Goal: Check status: Check status

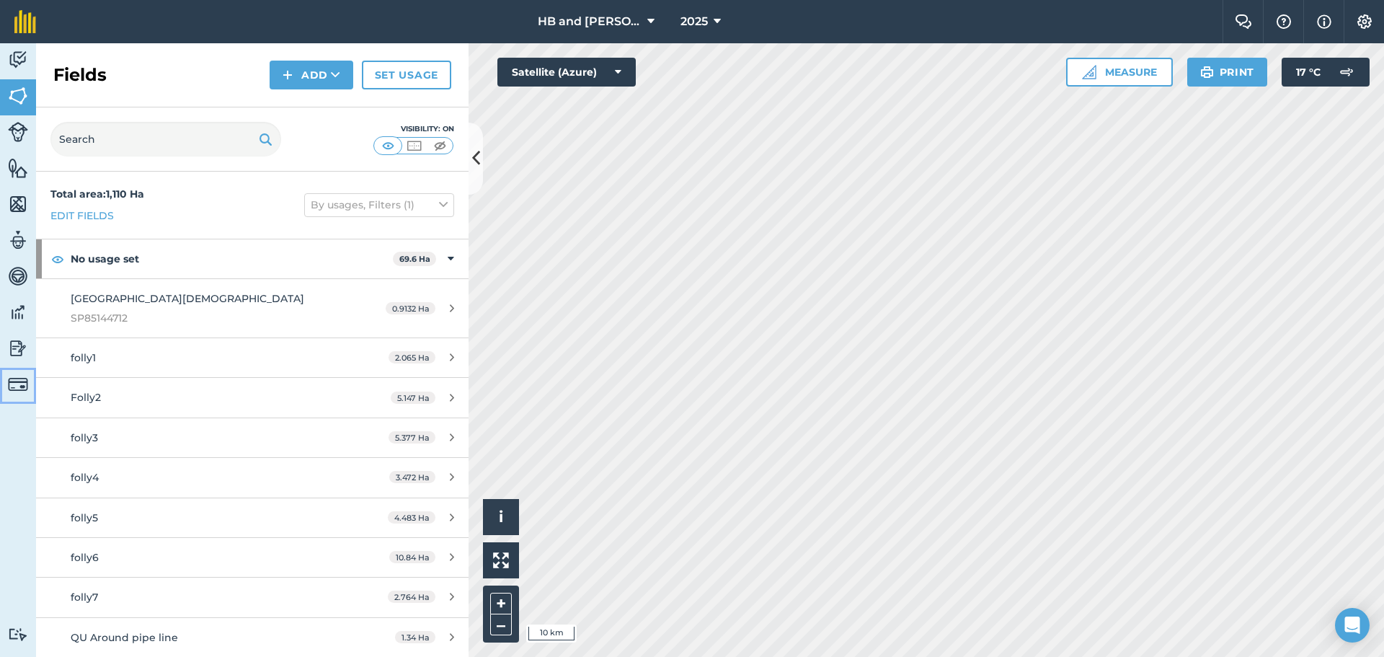
click at [19, 386] on img at bounding box center [18, 384] width 20 height 20
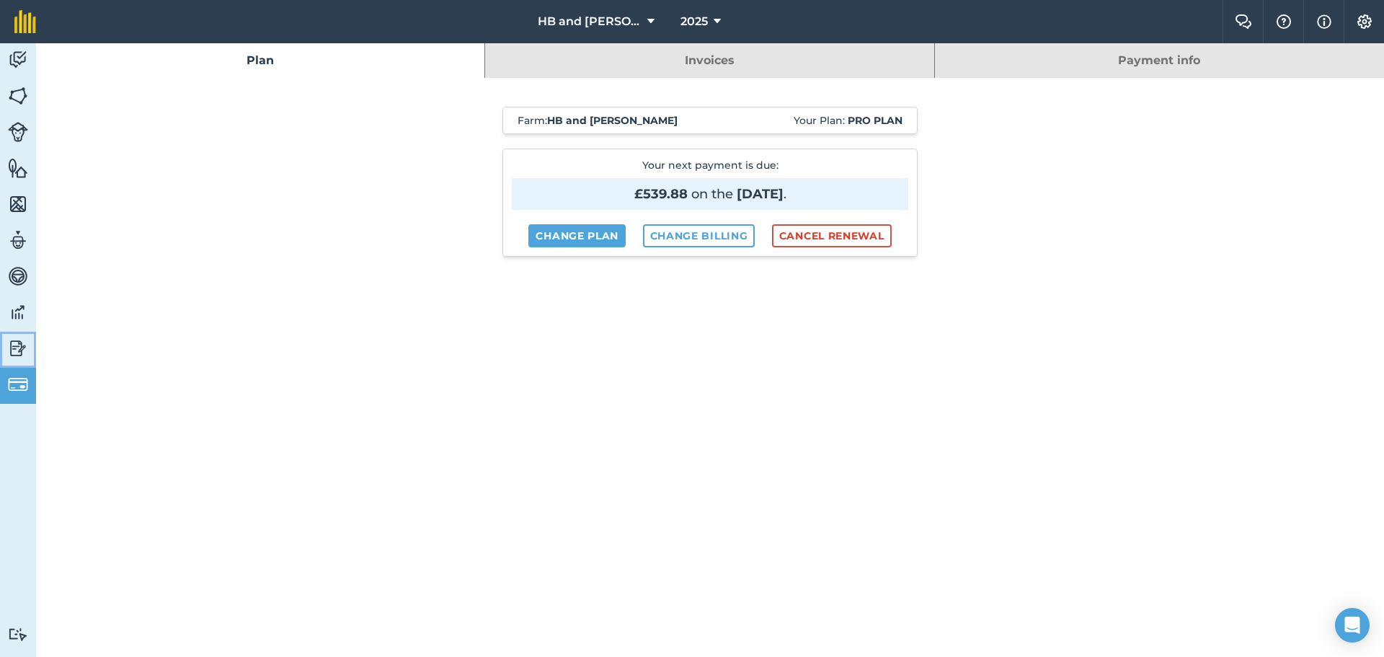
click at [12, 353] on img at bounding box center [18, 348] width 20 height 22
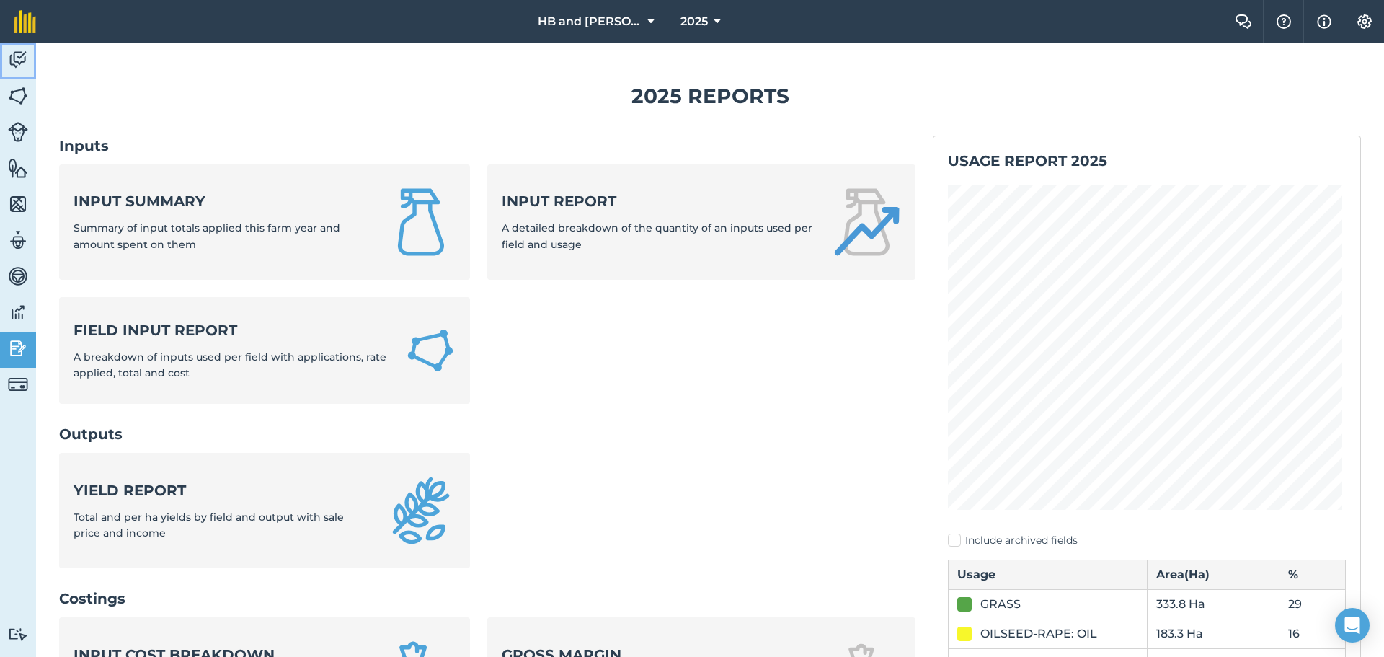
click at [25, 60] on img at bounding box center [18, 60] width 20 height 22
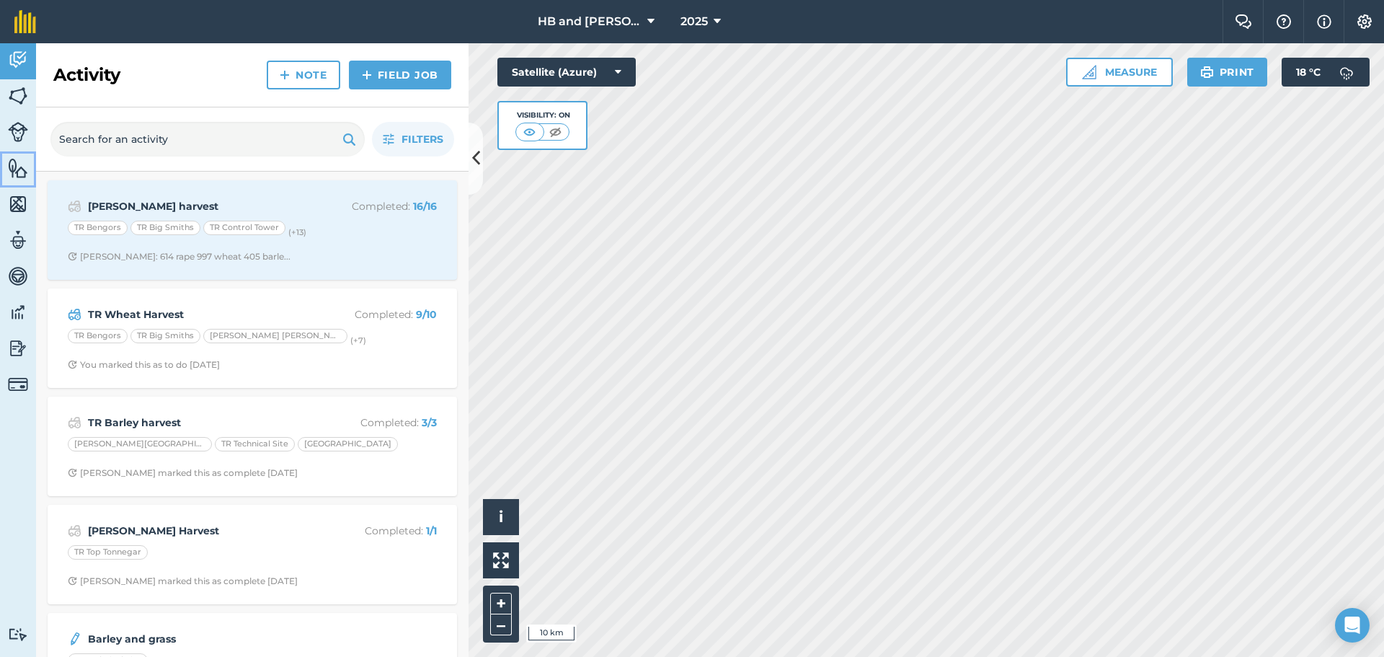
click at [25, 172] on img at bounding box center [18, 168] width 20 height 22
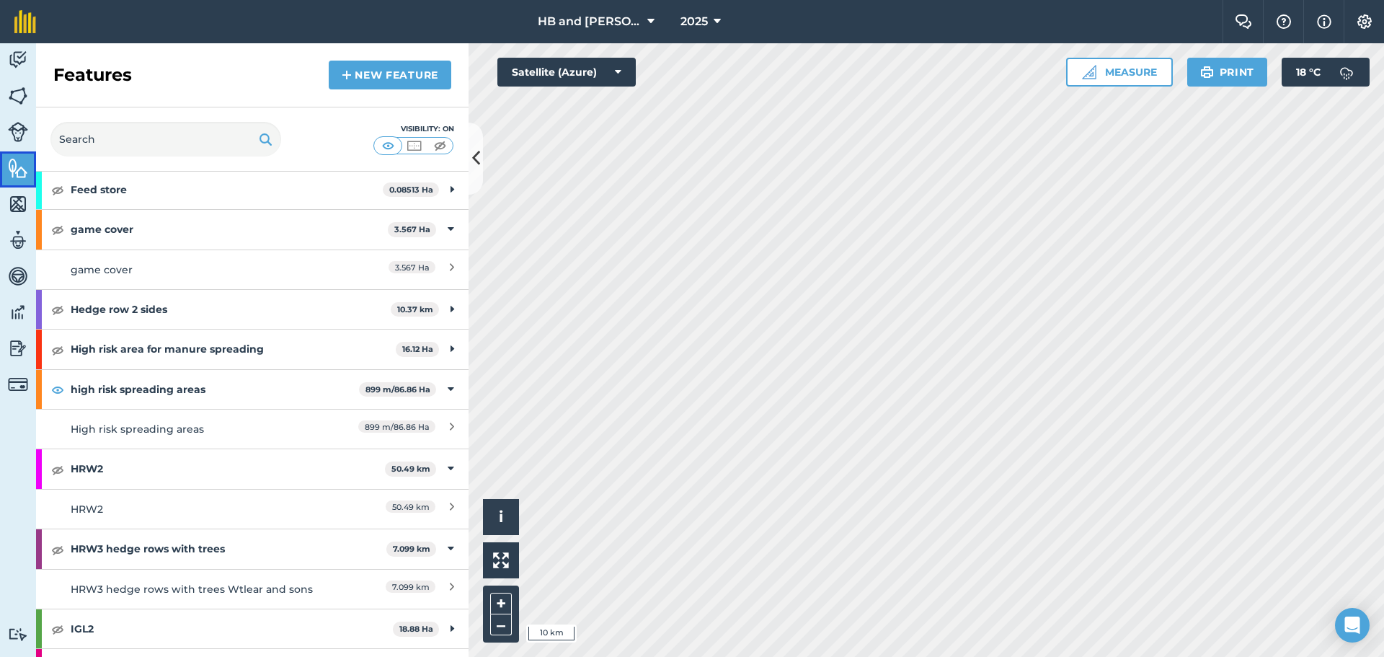
scroll to position [360, 0]
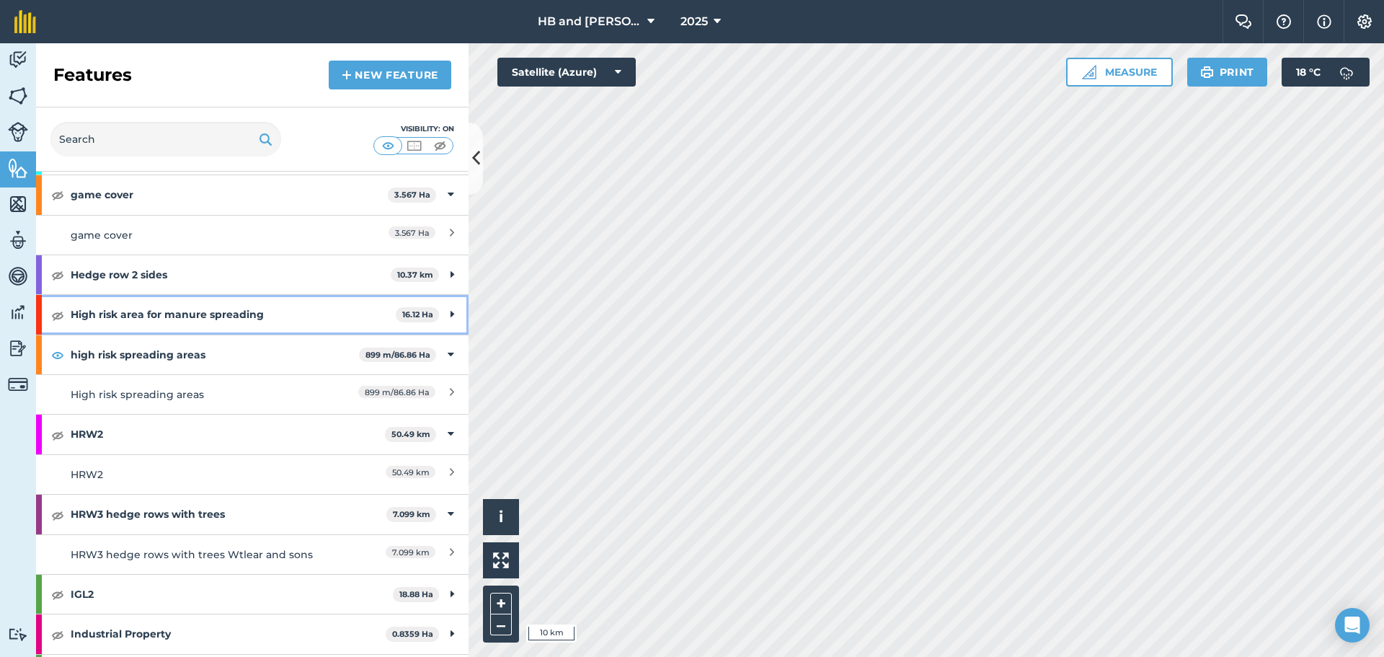
click at [135, 316] on strong "High risk area for manure spreading" at bounding box center [233, 314] width 325 height 39
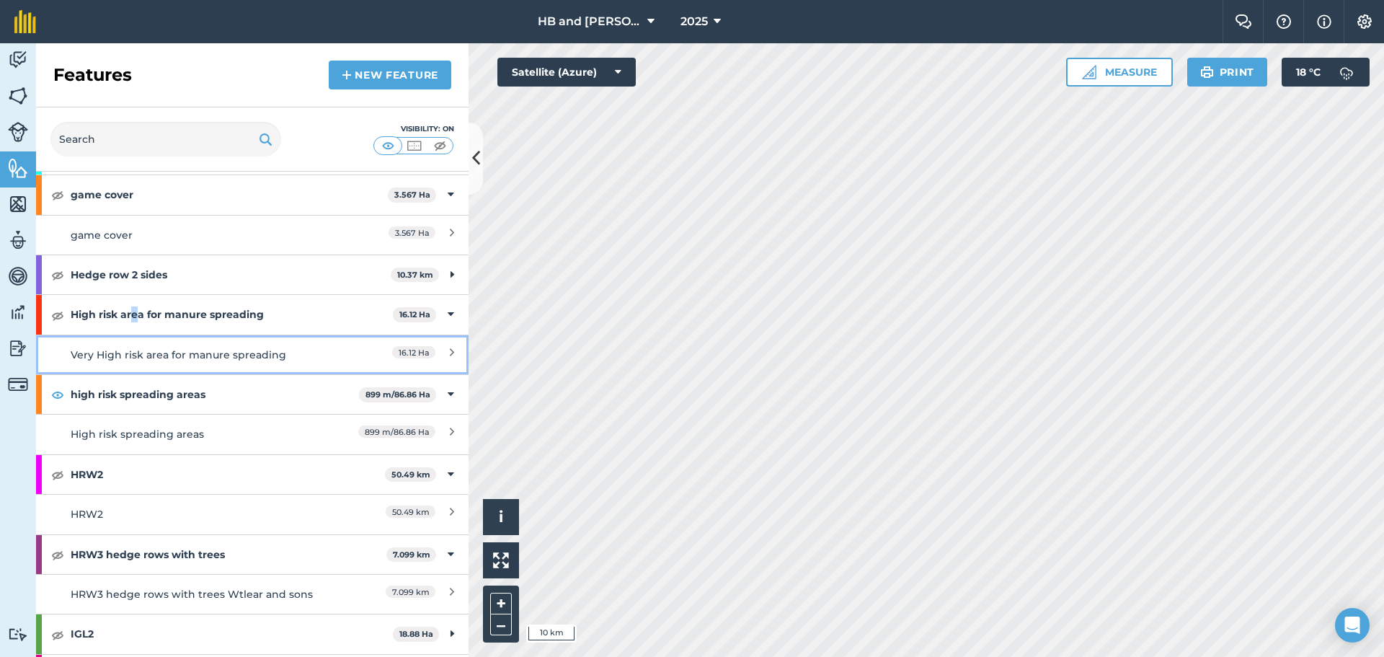
click at [310, 350] on div "Very High risk area for manure spreading" at bounding box center [199, 355] width 256 height 16
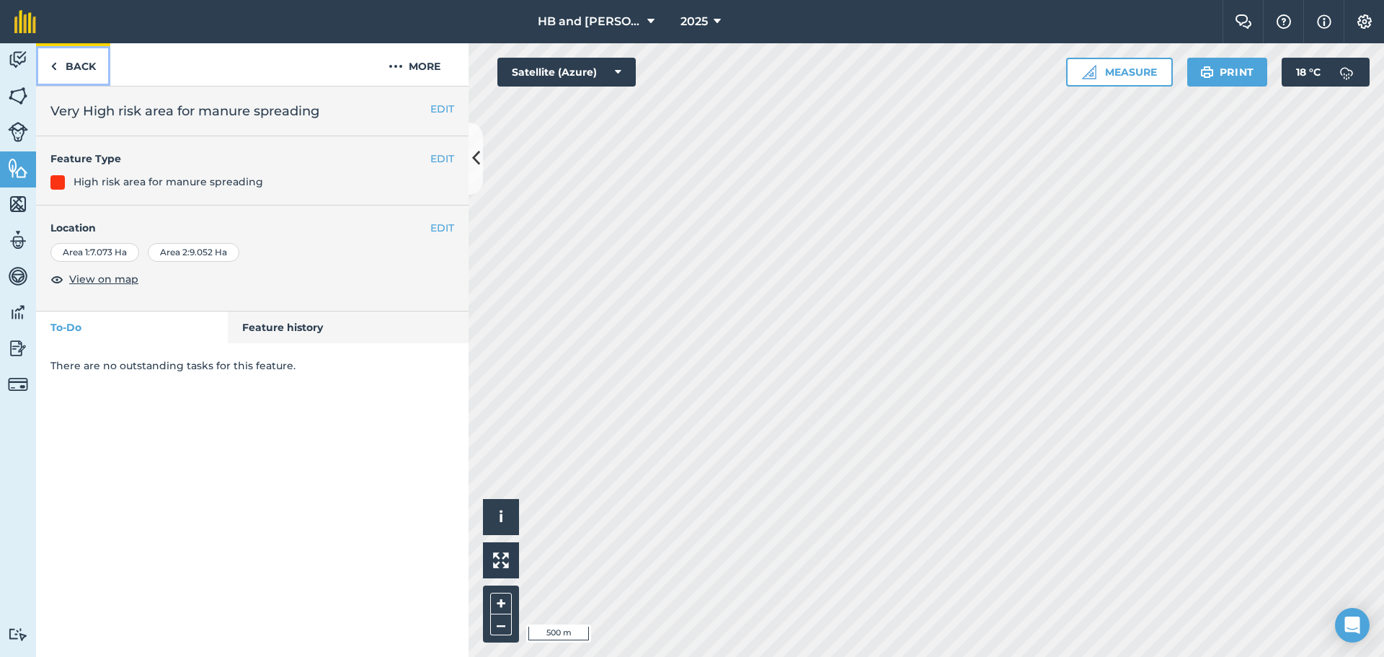
click at [71, 67] on link "Back" at bounding box center [73, 64] width 74 height 43
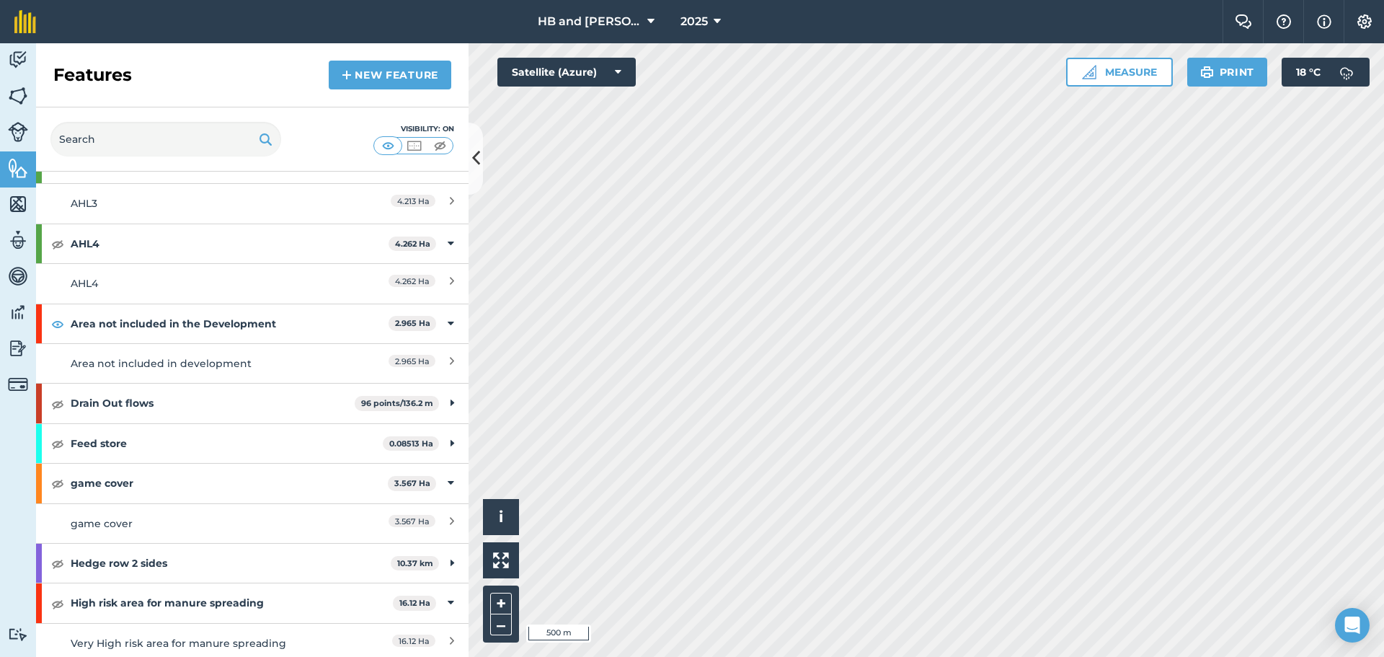
scroll to position [144, 0]
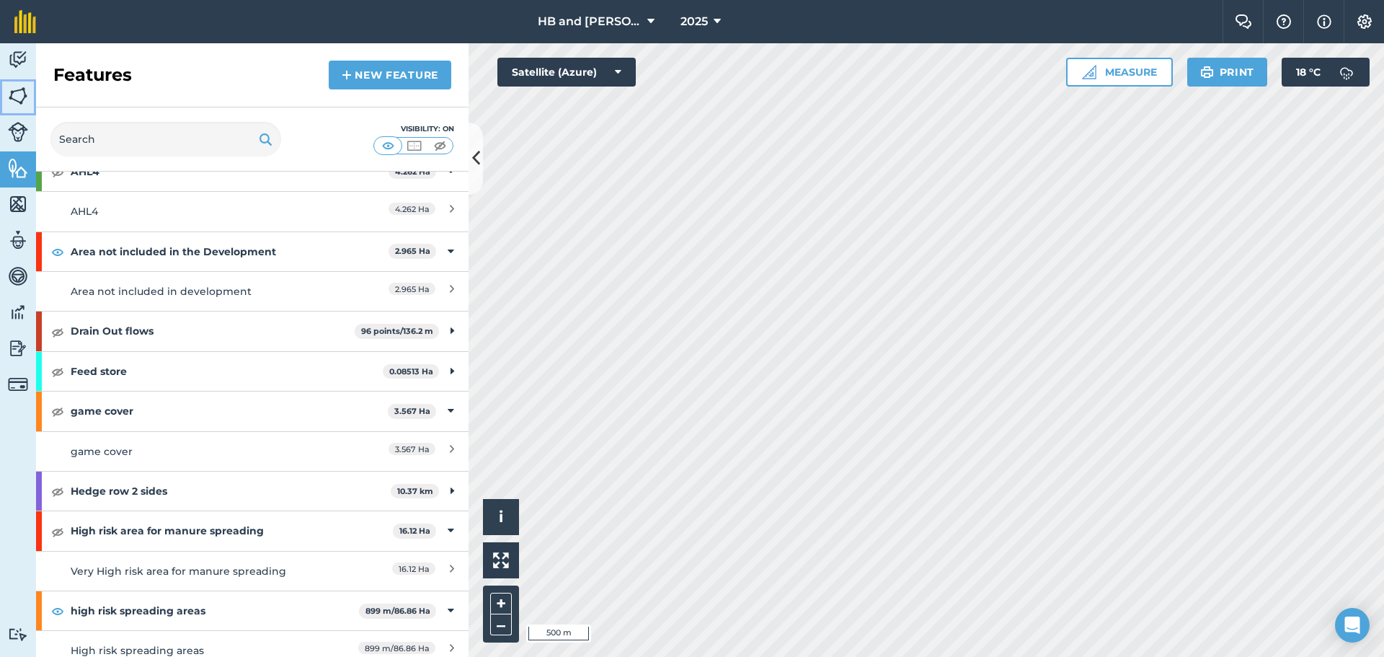
click at [22, 99] on img at bounding box center [18, 96] width 20 height 22
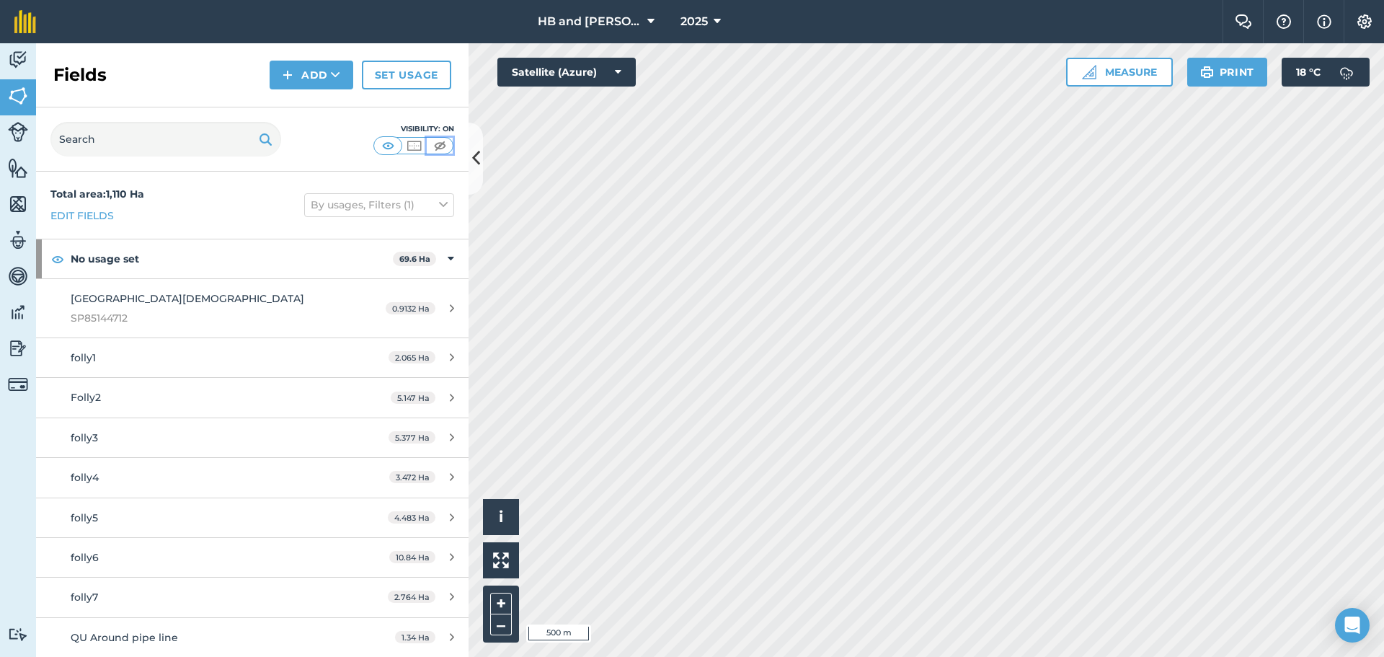
click at [433, 144] on img at bounding box center [440, 145] width 18 height 14
click at [20, 63] on img at bounding box center [18, 60] width 20 height 22
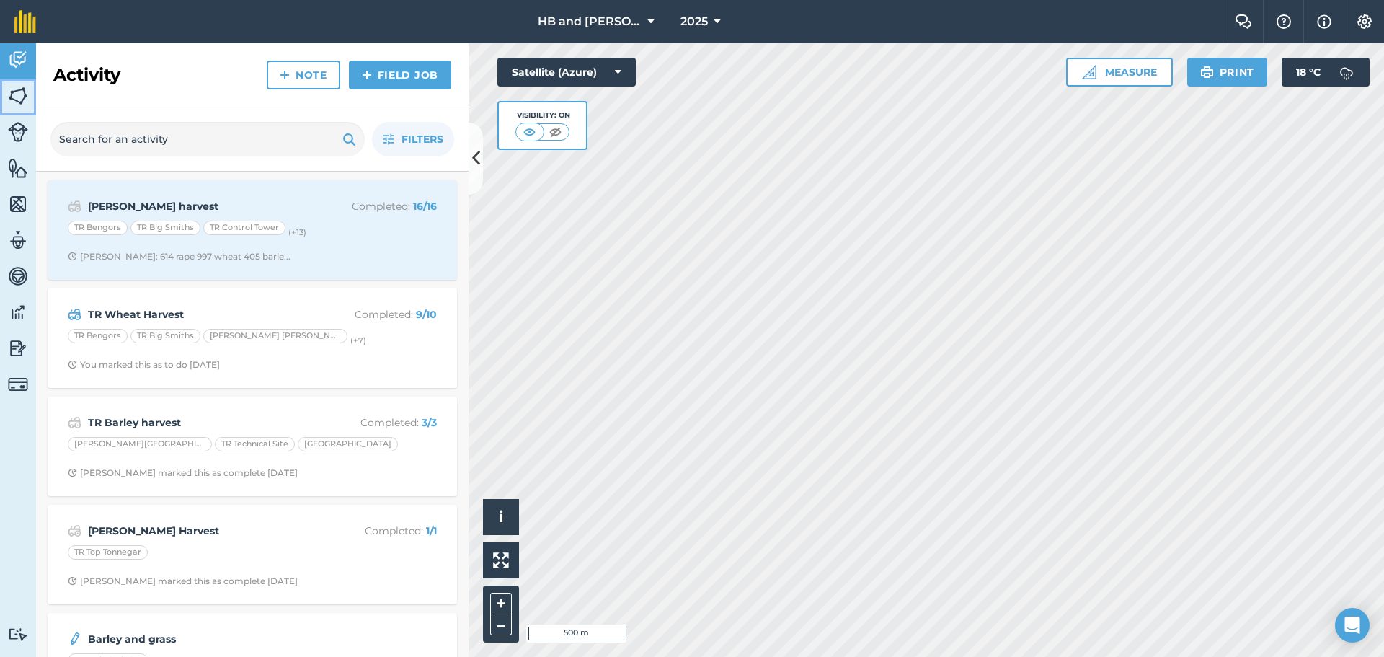
click at [22, 97] on img at bounding box center [18, 96] width 20 height 22
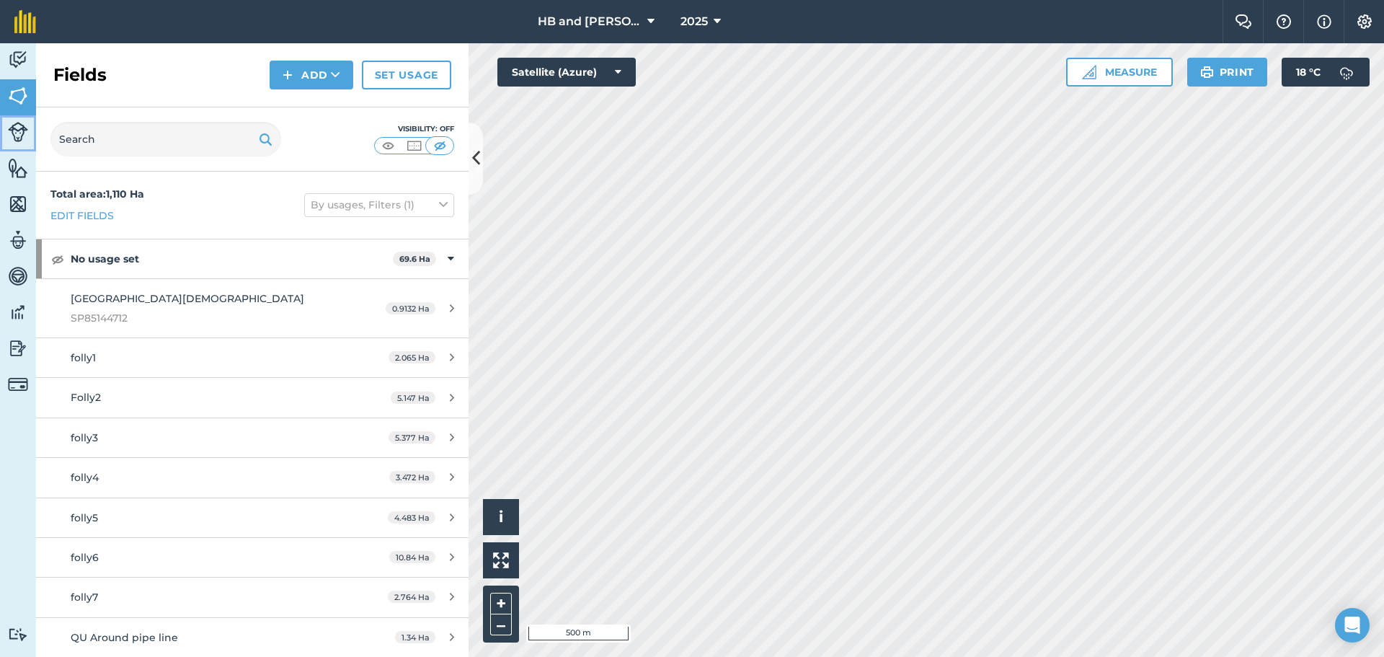
click at [18, 133] on img at bounding box center [18, 132] width 20 height 20
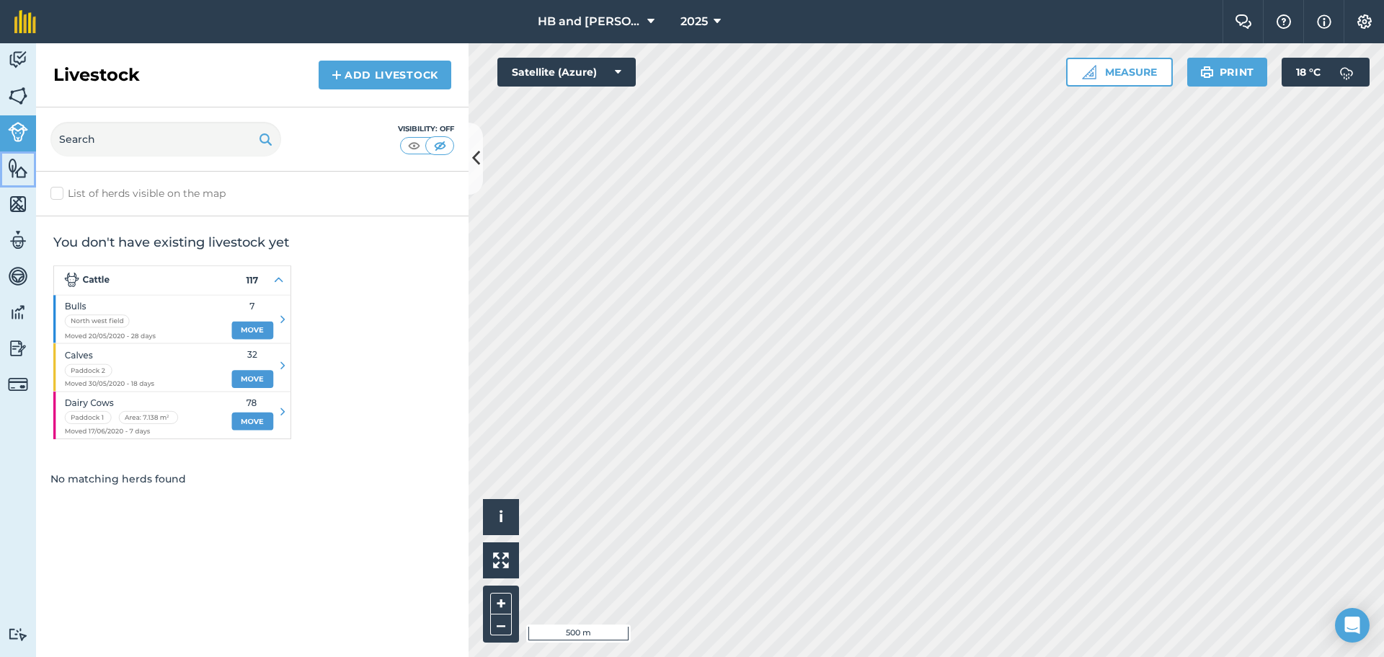
click at [17, 175] on img at bounding box center [18, 168] width 20 height 22
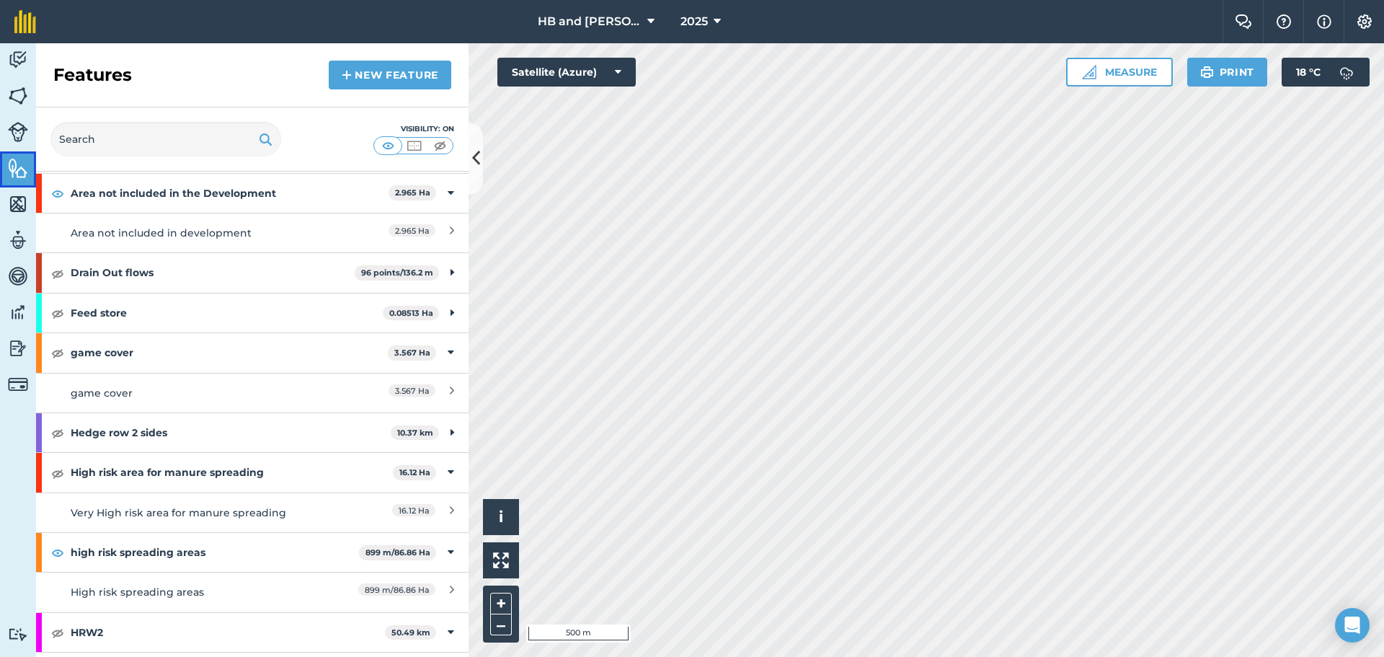
scroll to position [216, 0]
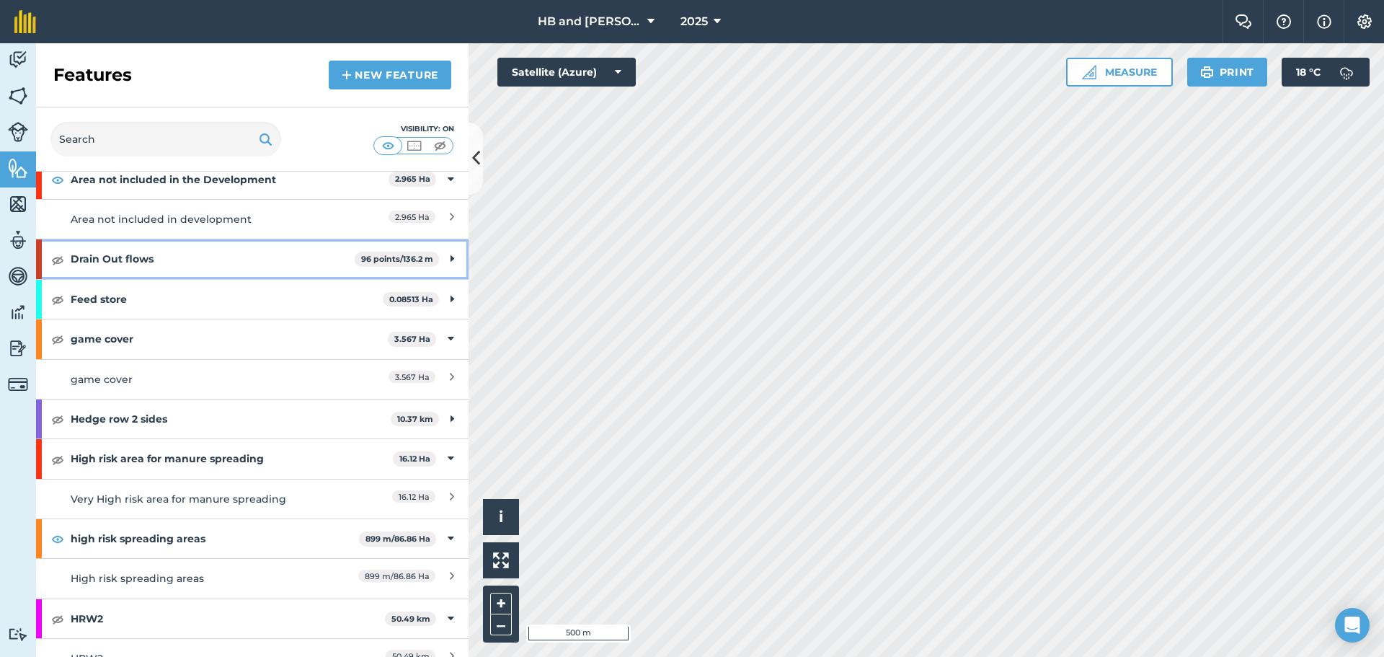
click at [118, 259] on strong "Drain Out flows" at bounding box center [213, 258] width 284 height 39
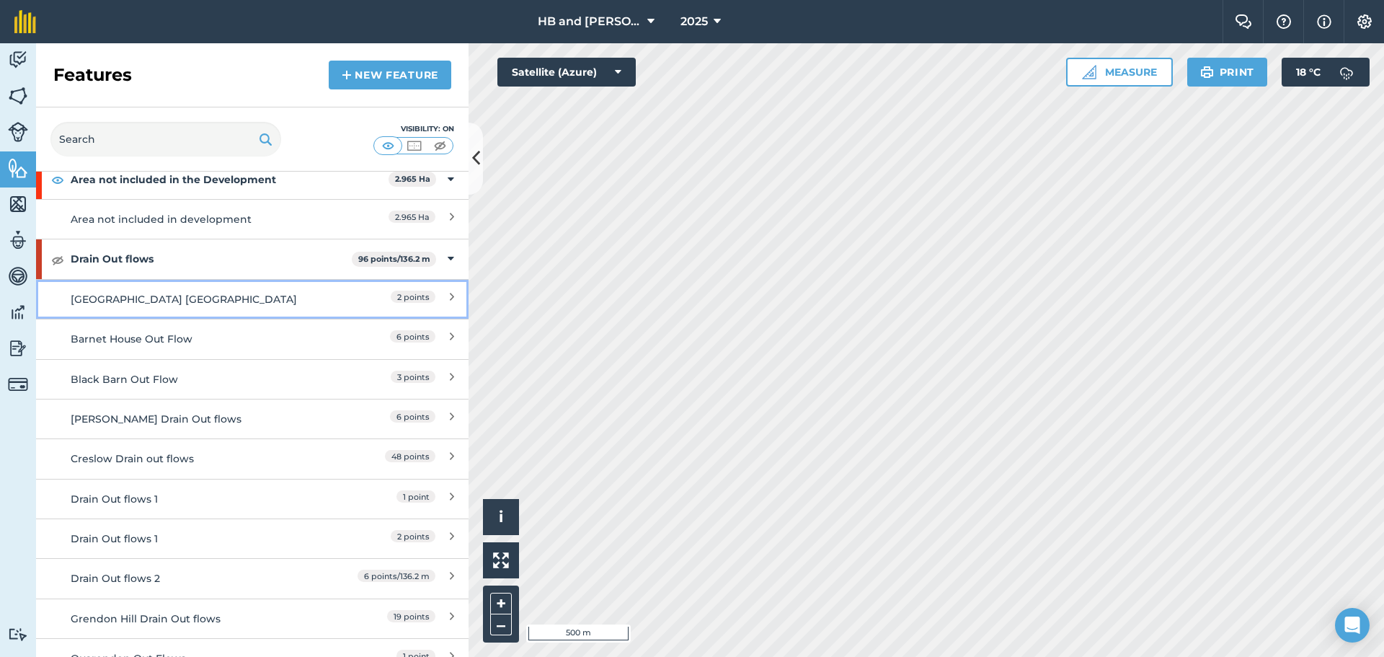
click at [139, 297] on div "[GEOGRAPHIC_DATA] [GEOGRAPHIC_DATA]" at bounding box center [199, 299] width 256 height 16
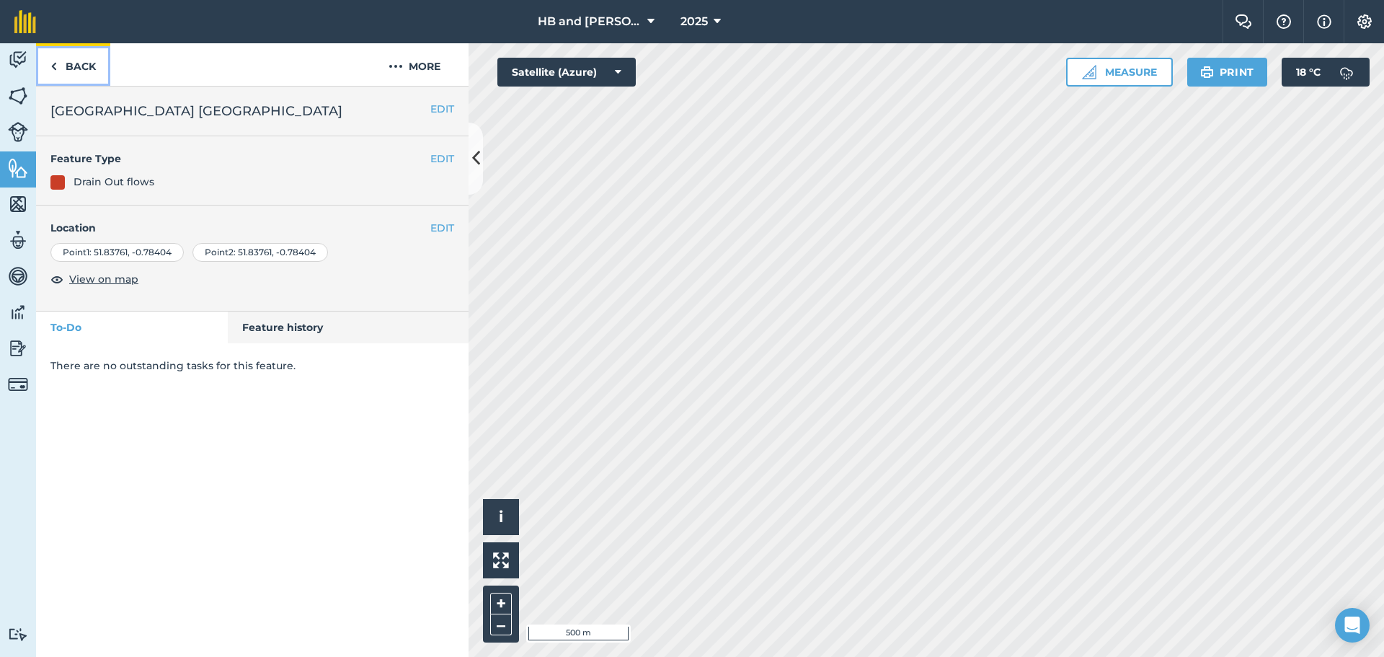
click at [56, 63] on img at bounding box center [53, 66] width 6 height 17
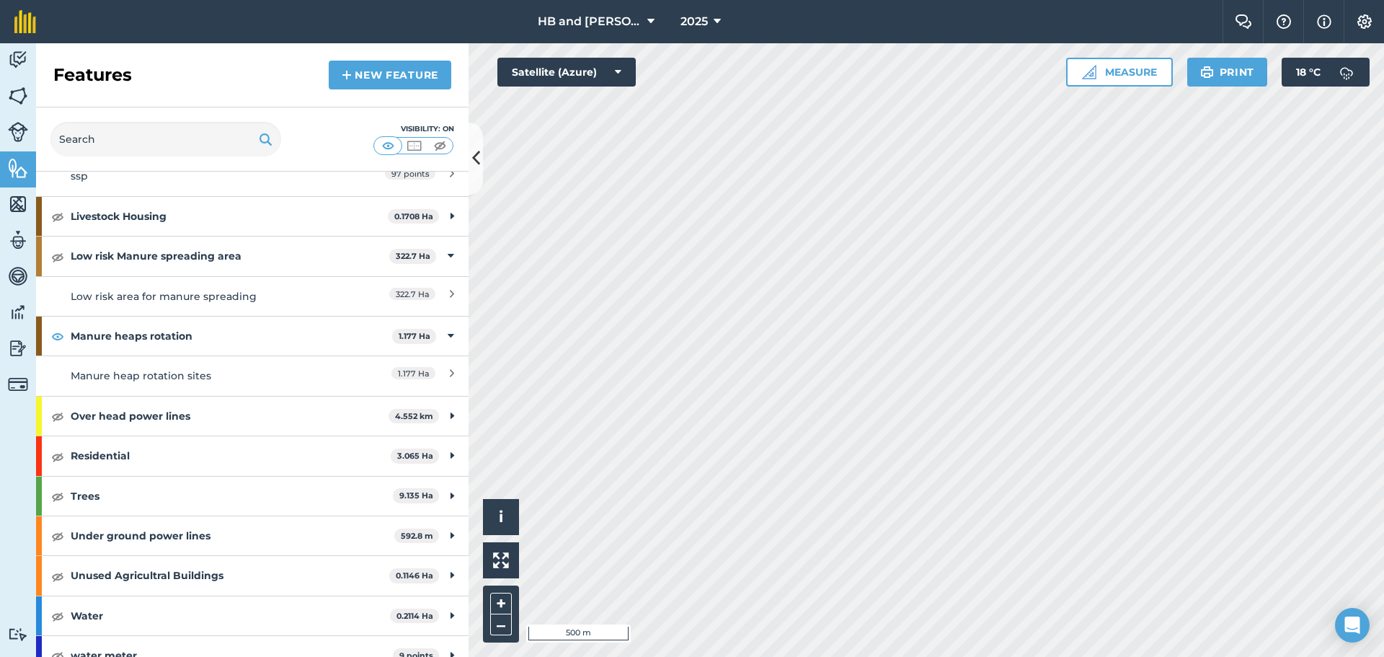
scroll to position [1515, 0]
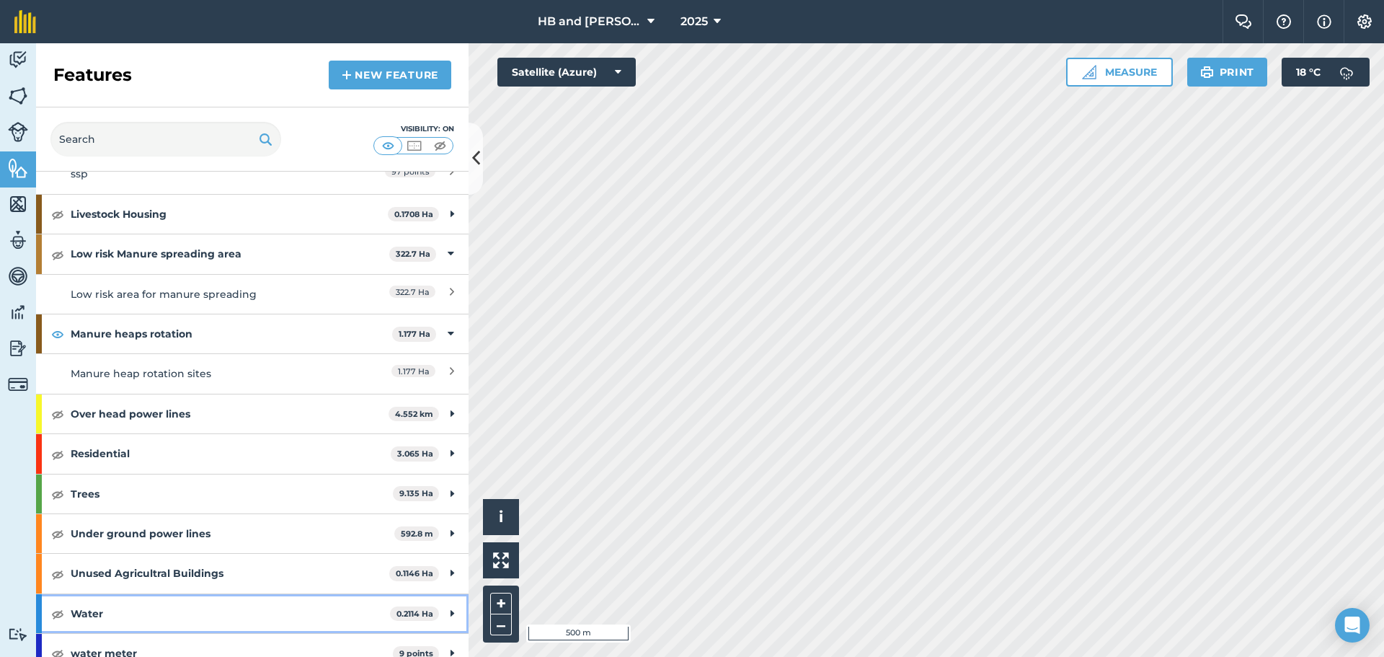
click at [91, 598] on strong "Water" at bounding box center [230, 613] width 319 height 39
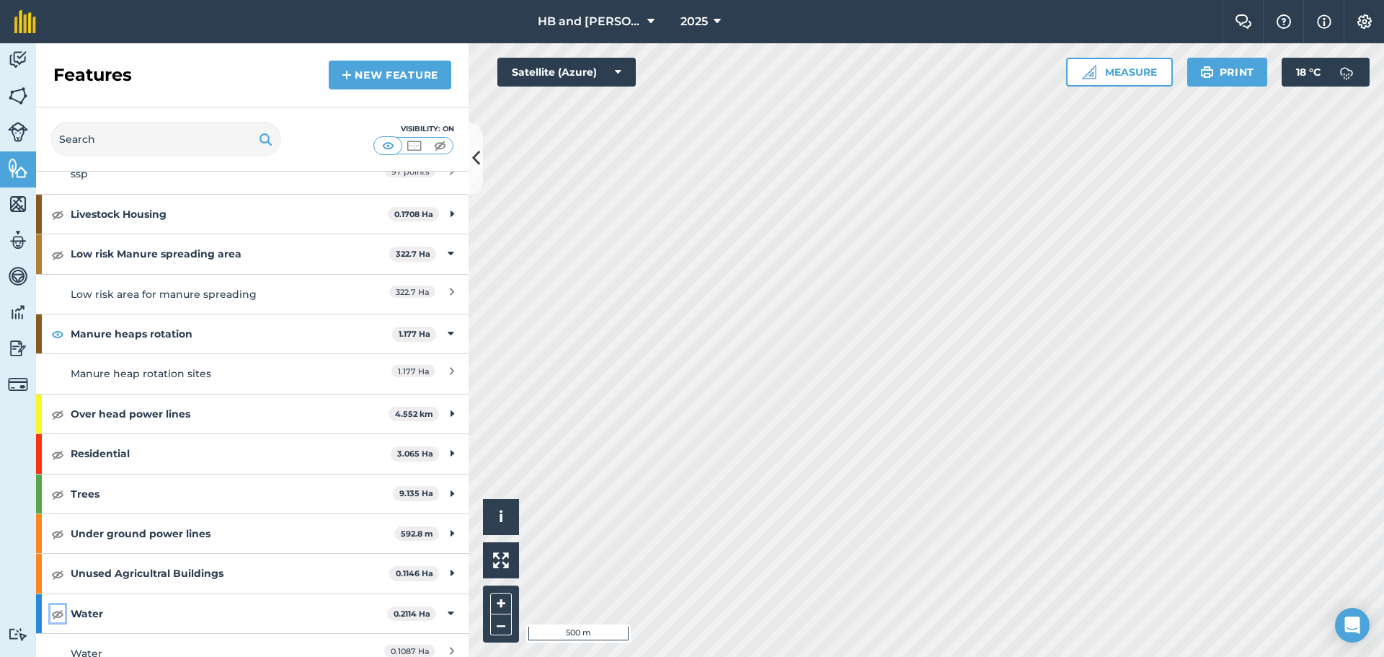
click at [58, 605] on img at bounding box center [57, 613] width 13 height 17
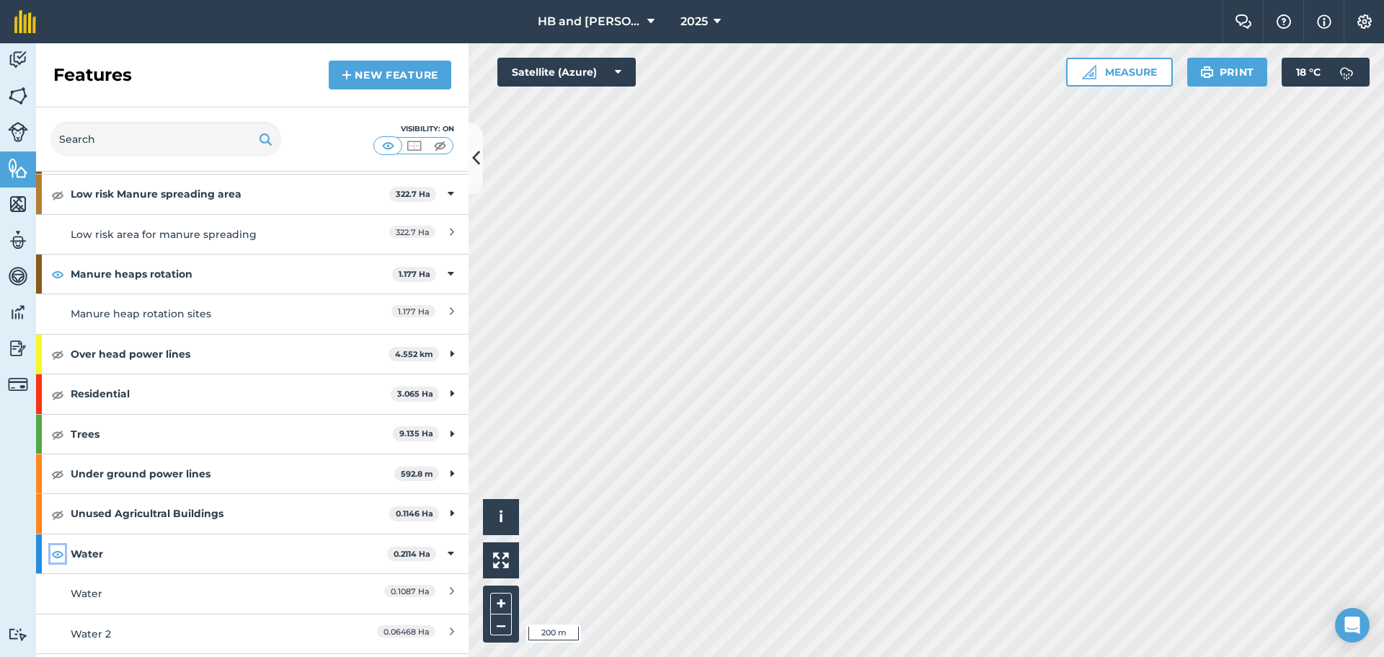
scroll to position [1635, 0]
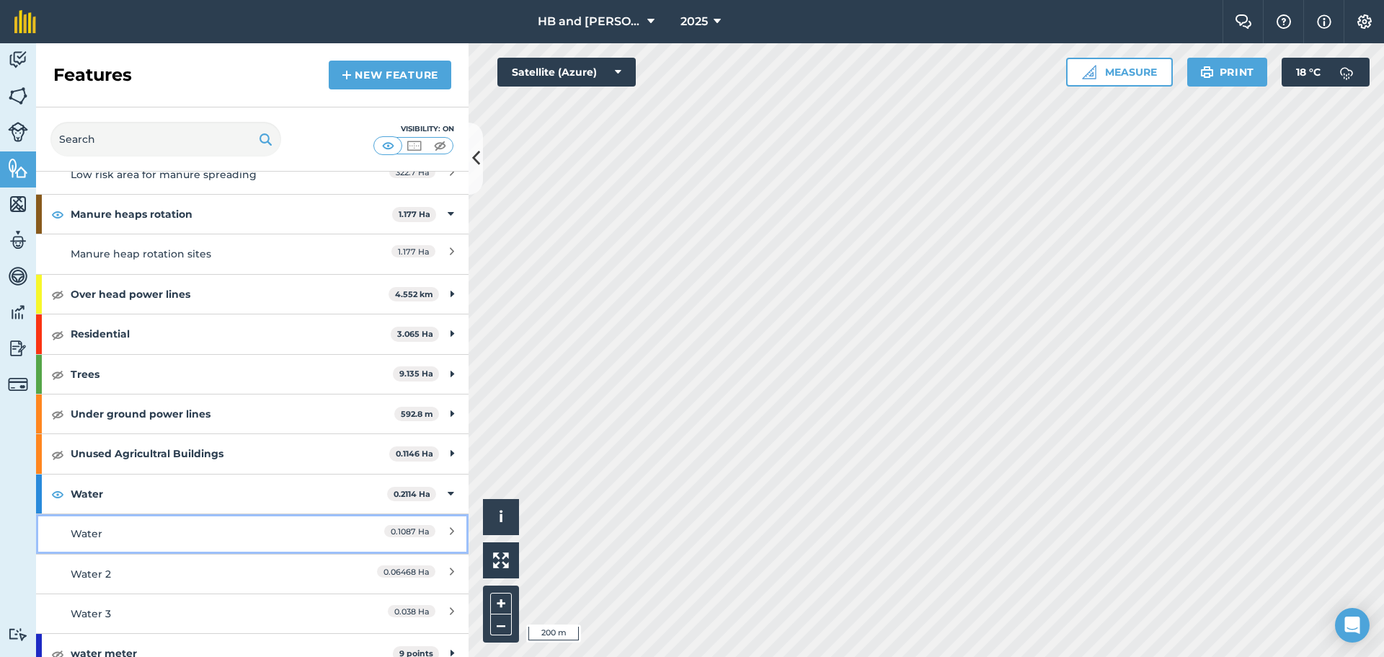
click at [89, 525] on div "Water" at bounding box center [199, 533] width 256 height 16
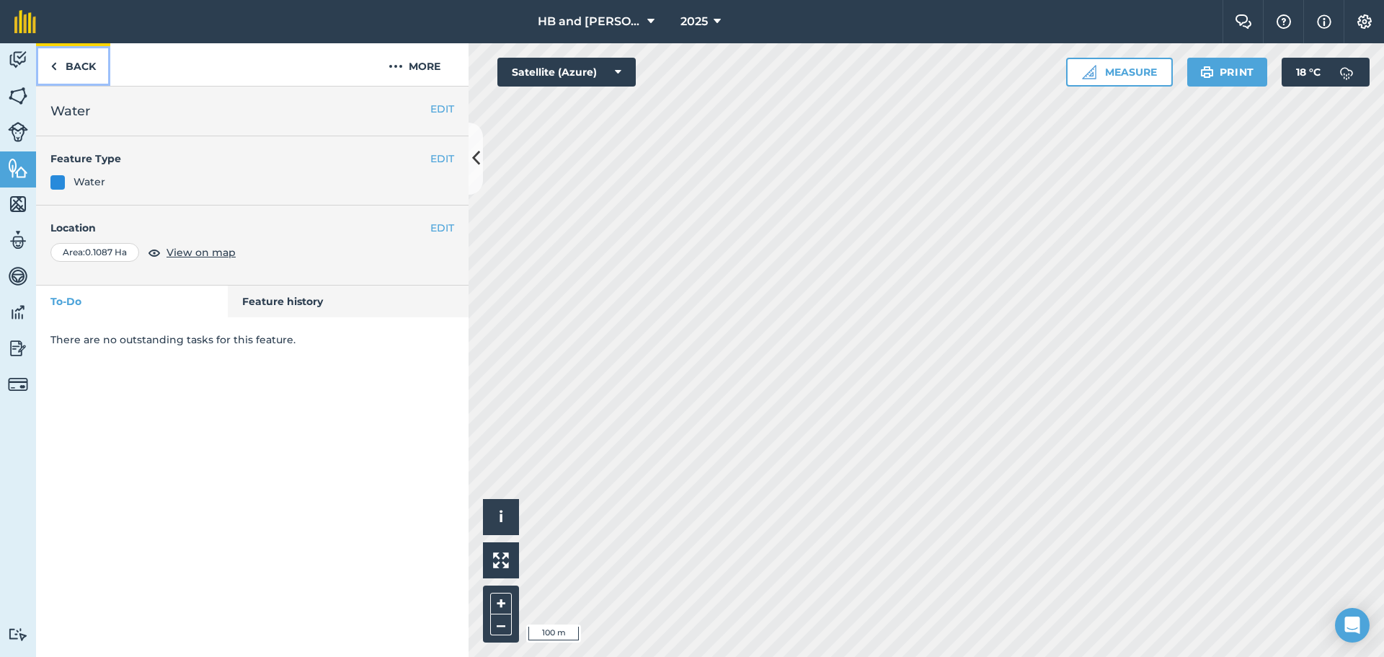
click at [58, 63] on link "Back" at bounding box center [73, 64] width 74 height 43
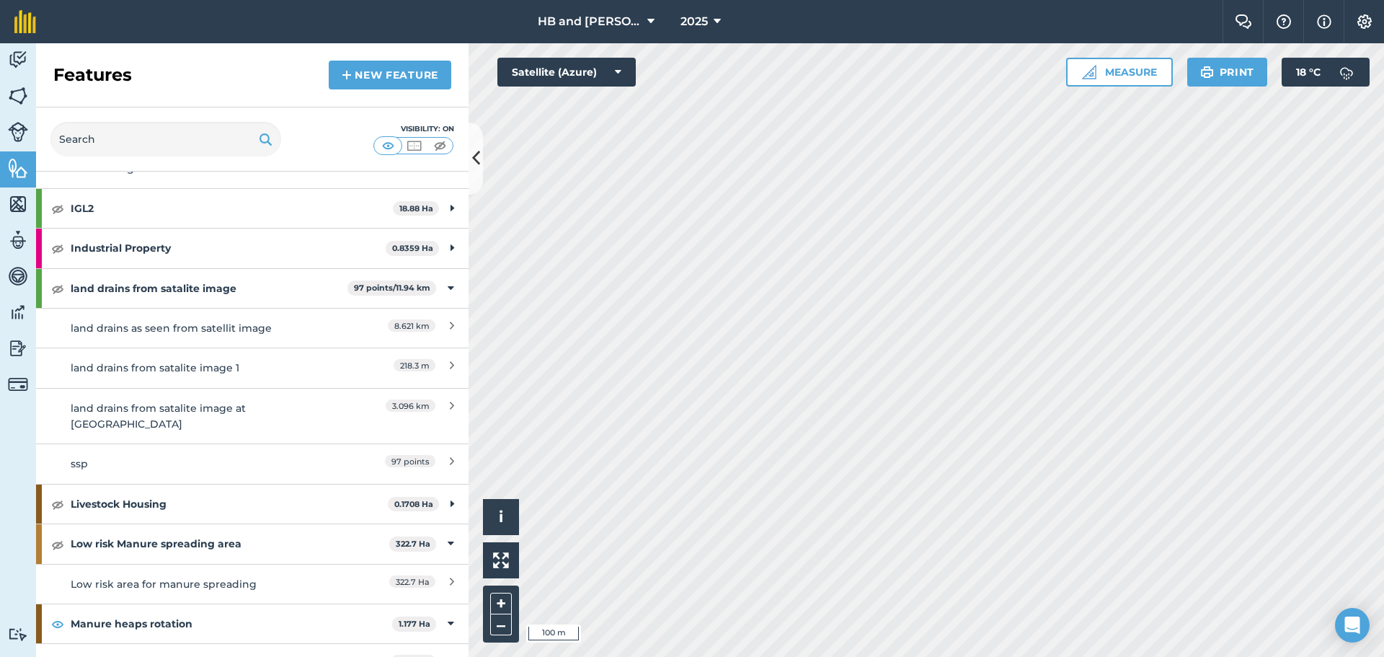
scroll to position [1635, 0]
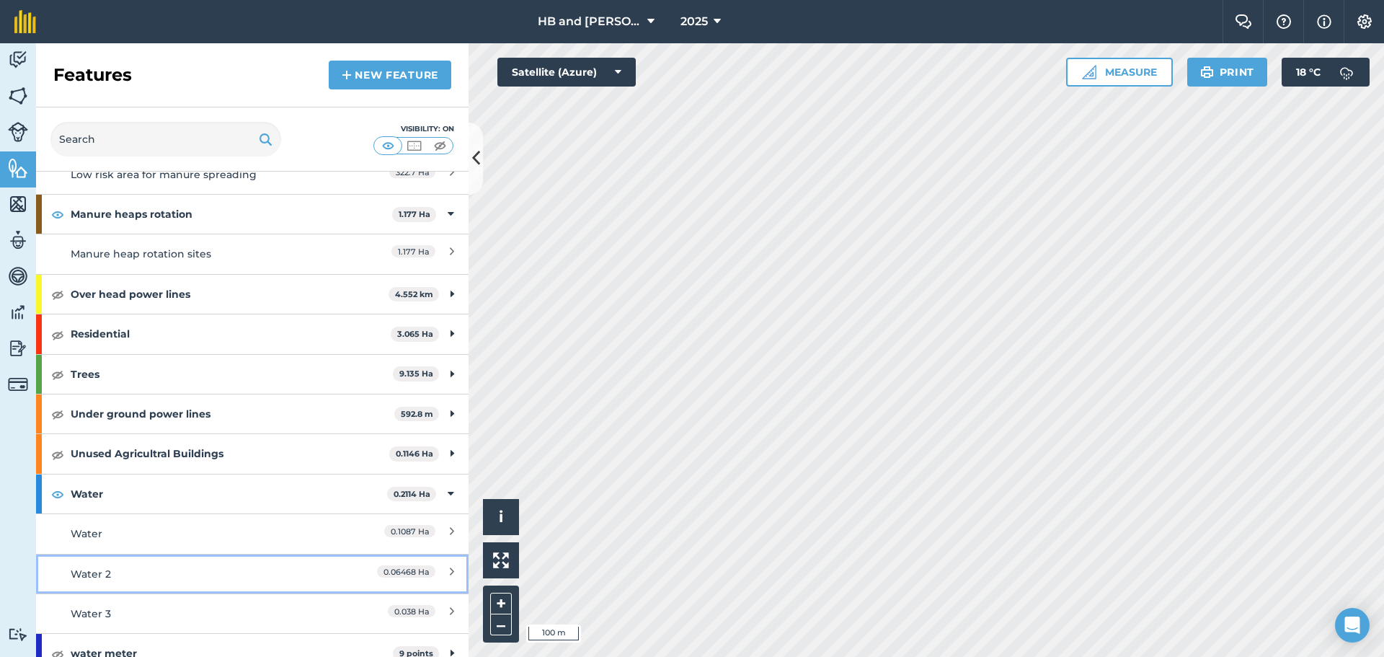
click at [128, 566] on div "Water 2" at bounding box center [199, 574] width 256 height 16
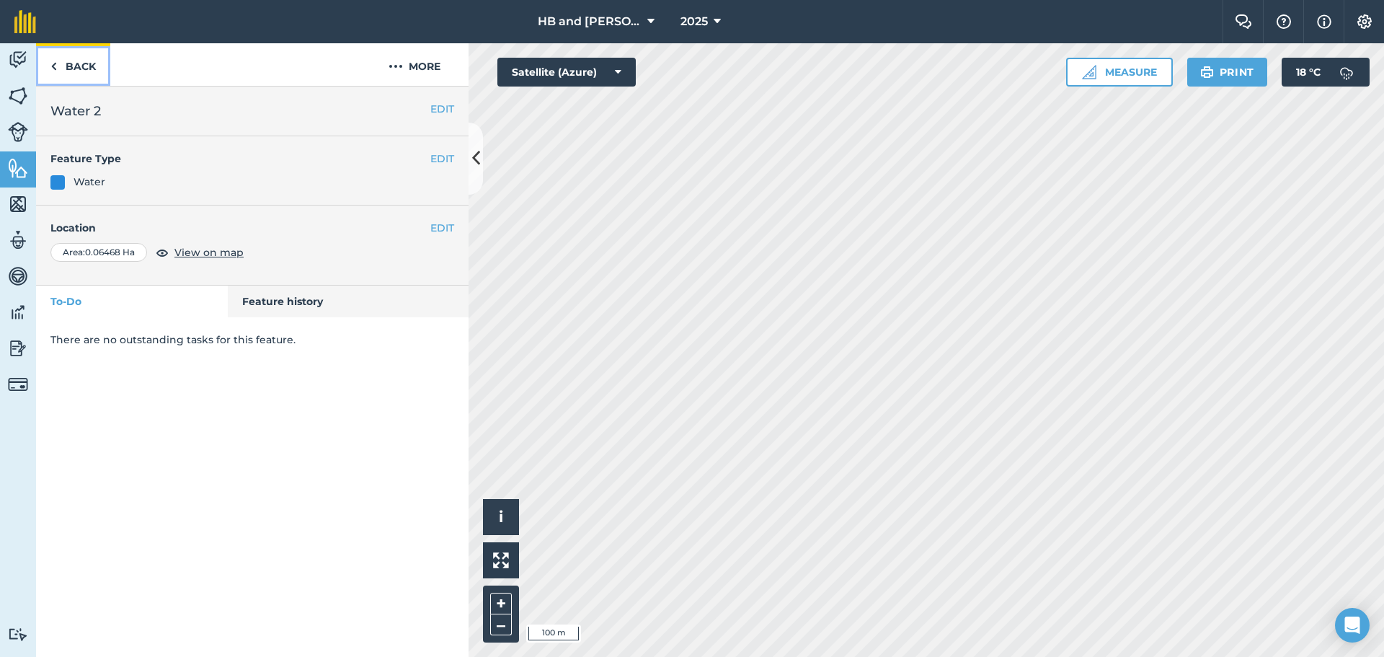
click at [81, 68] on link "Back" at bounding box center [73, 64] width 74 height 43
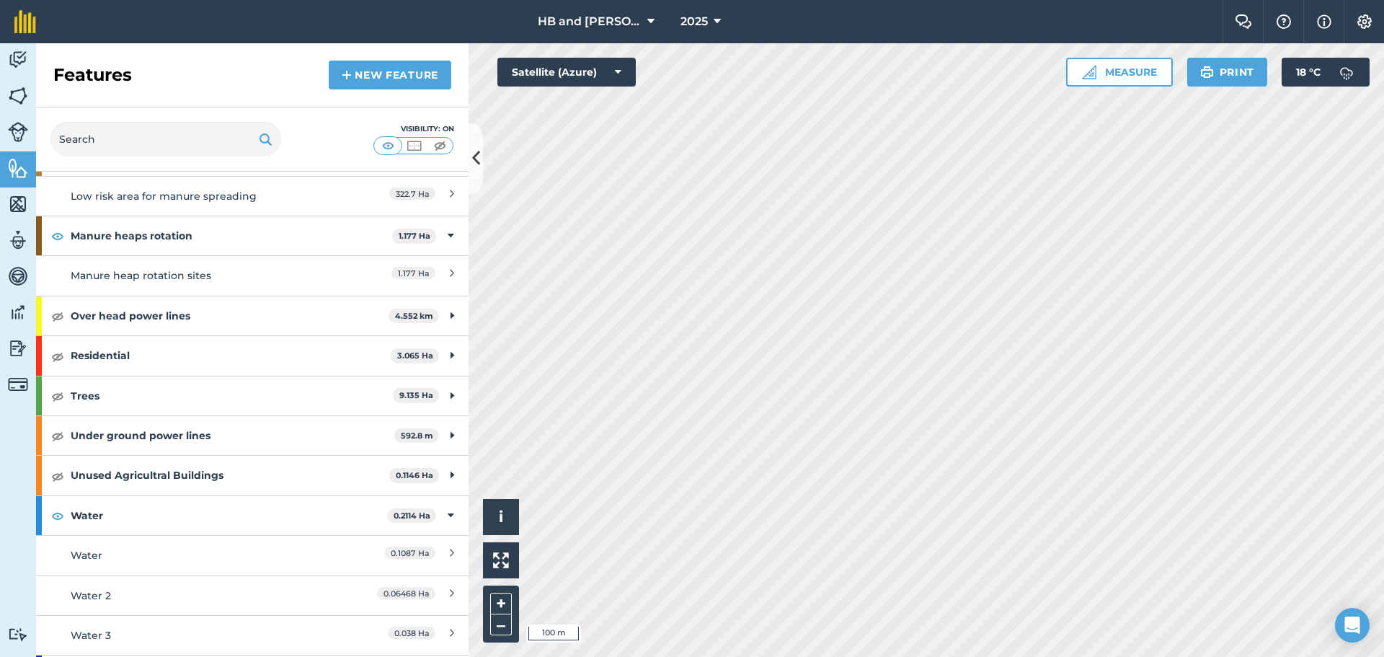
scroll to position [1635, 0]
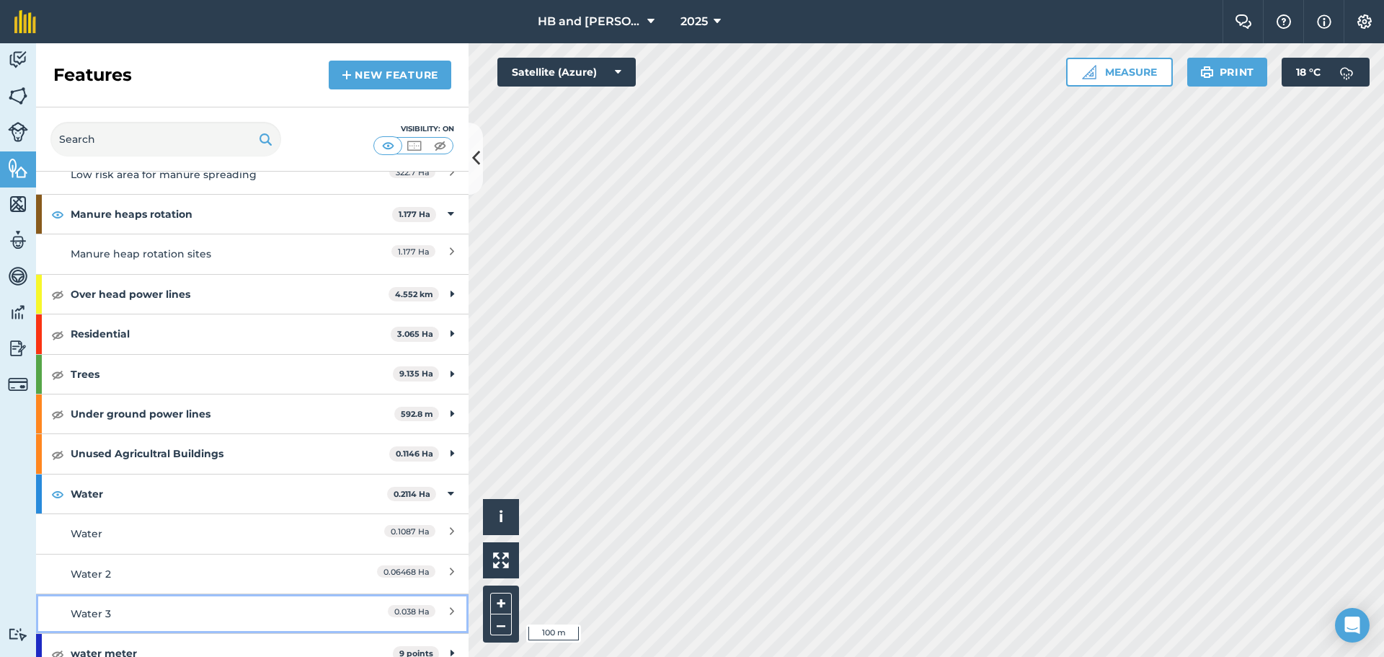
click at [129, 606] on div "Water 3" at bounding box center [199, 614] width 256 height 16
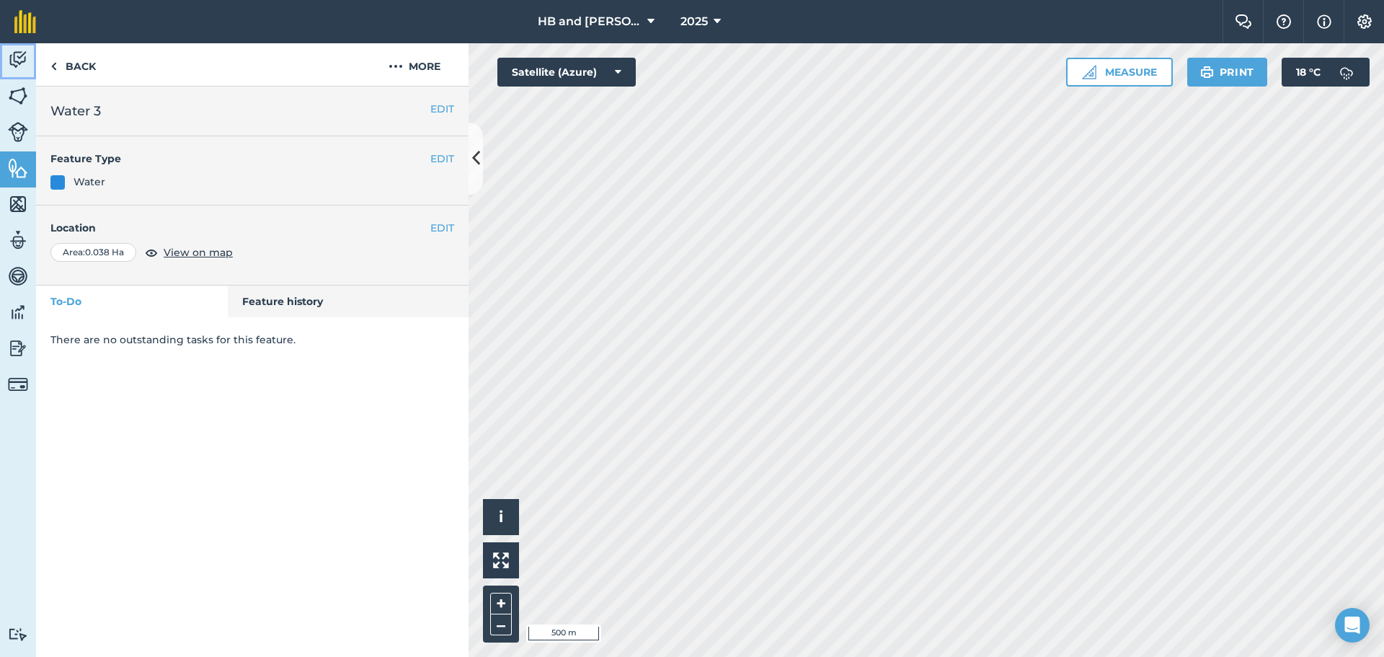
click at [20, 63] on img at bounding box center [18, 60] width 20 height 22
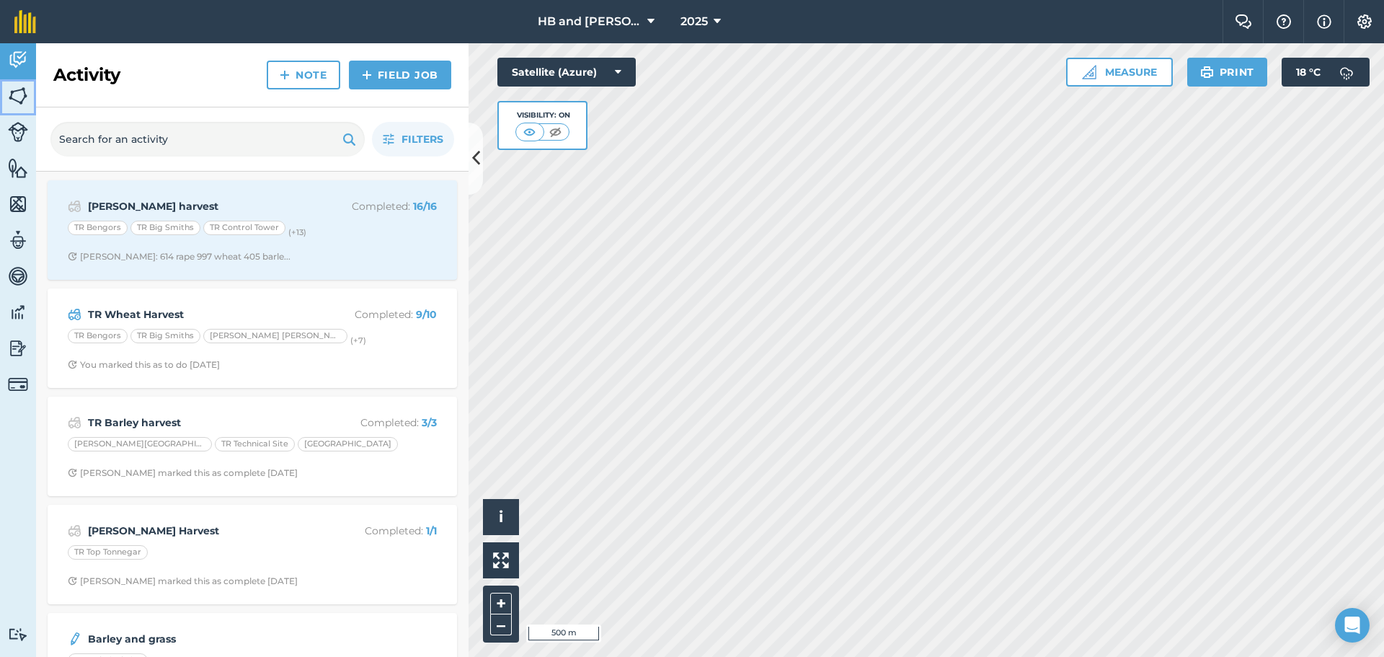
click at [25, 102] on img at bounding box center [18, 96] width 20 height 22
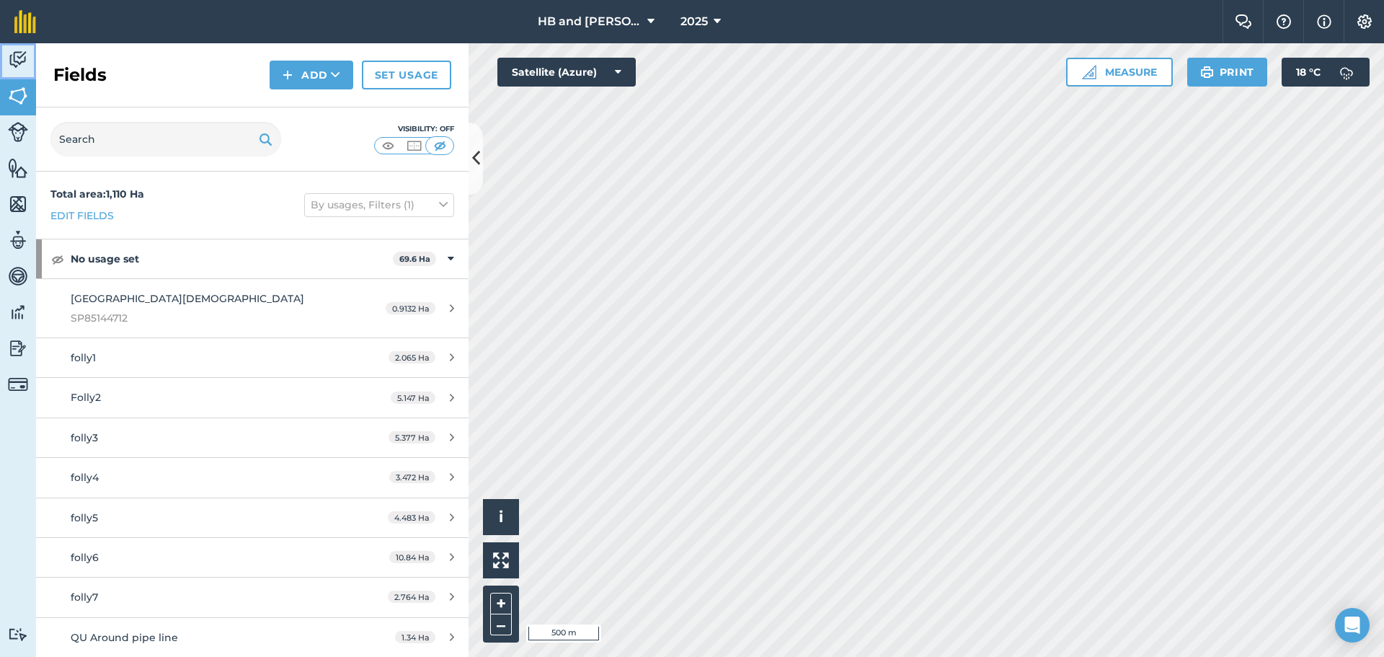
click at [11, 58] on img at bounding box center [18, 60] width 20 height 22
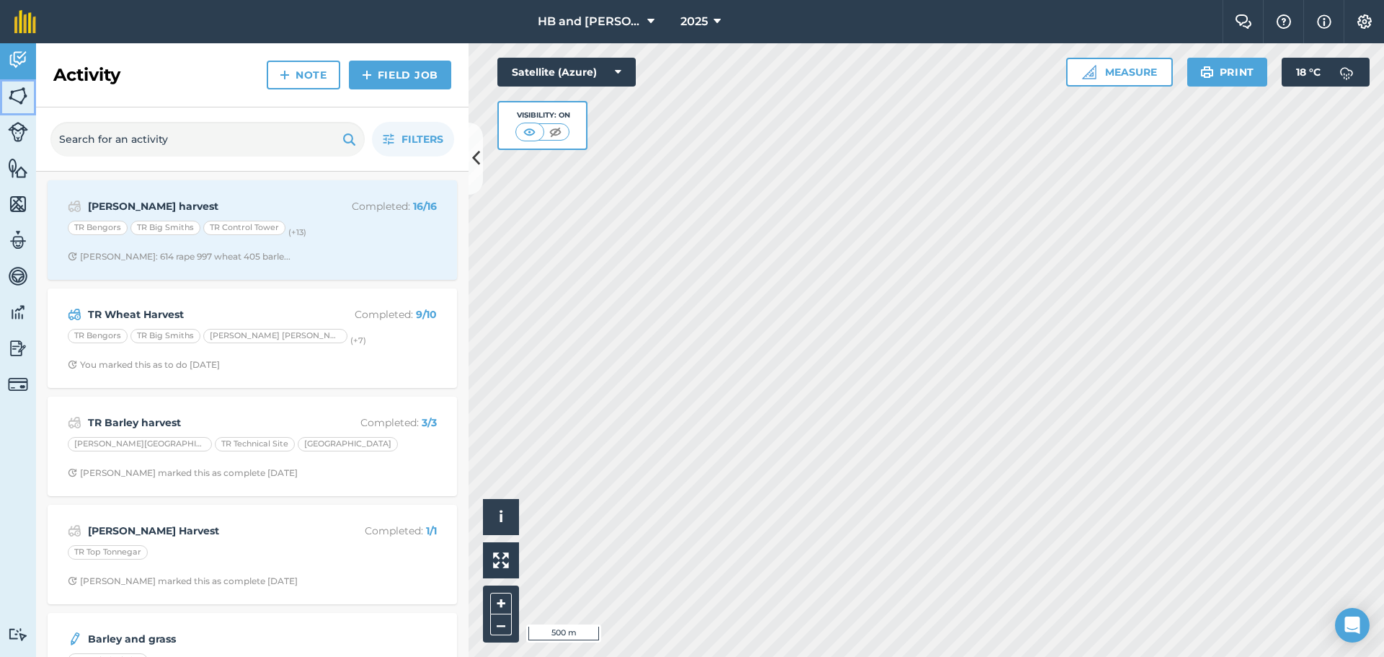
click at [15, 94] on img at bounding box center [18, 96] width 20 height 22
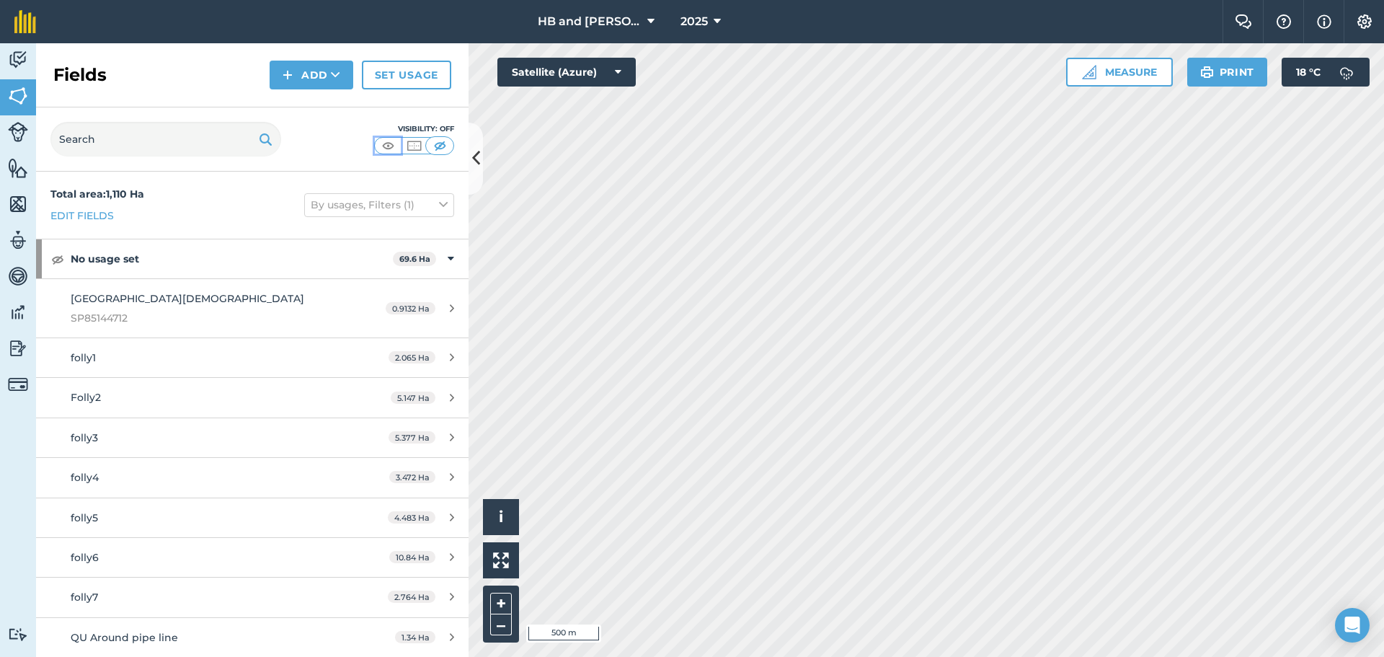
click at [385, 148] on img at bounding box center [388, 145] width 18 height 14
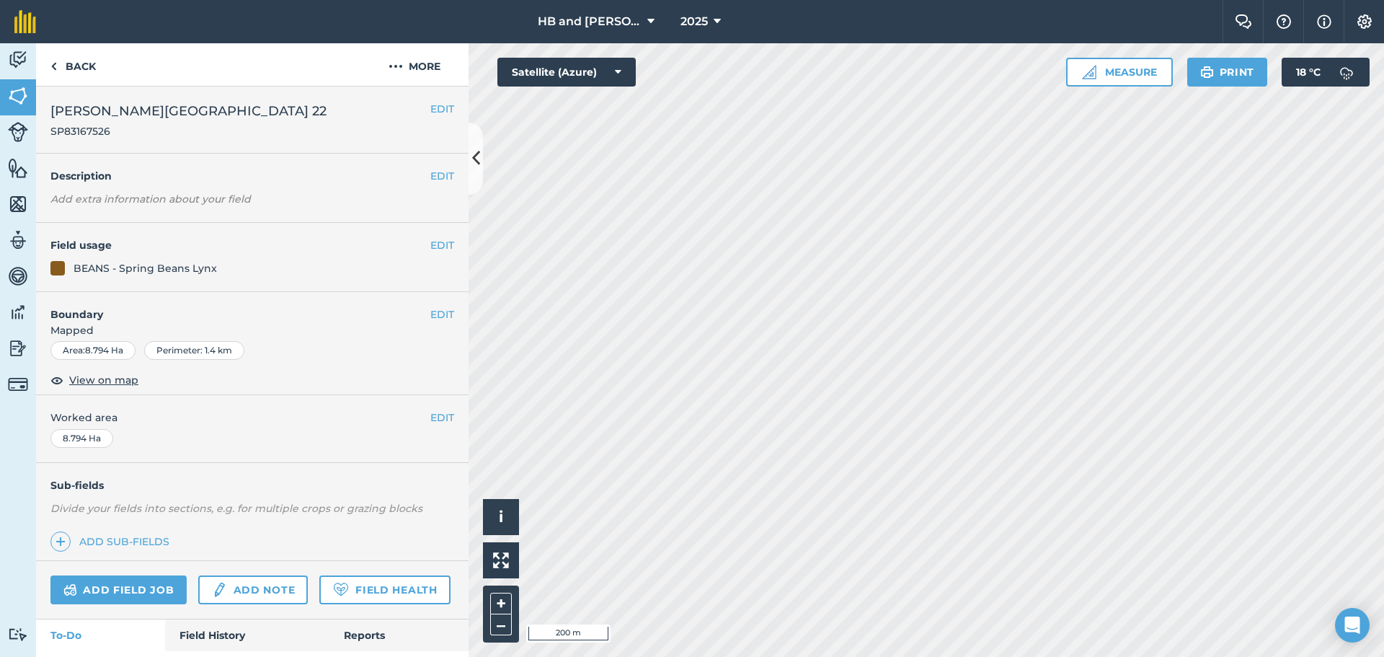
scroll to position [92, 0]
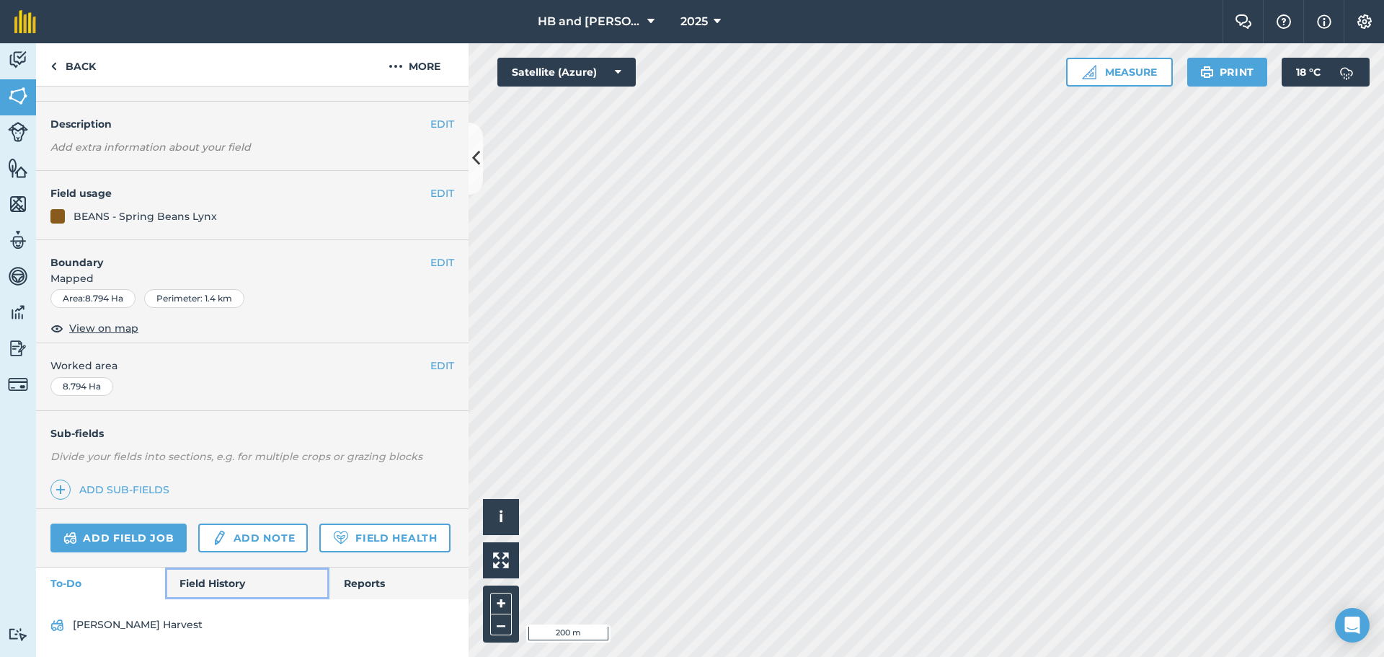
click at [226, 583] on link "Field History" at bounding box center [247, 583] width 164 height 32
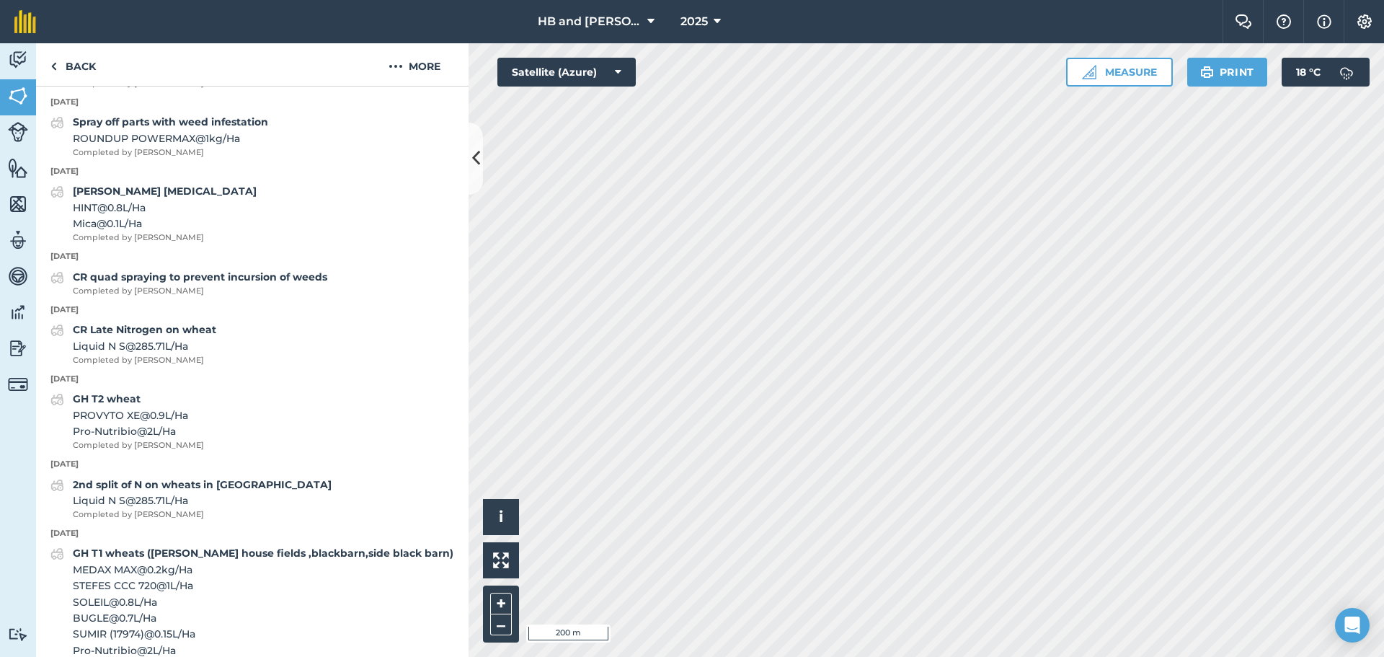
scroll to position [1029, 0]
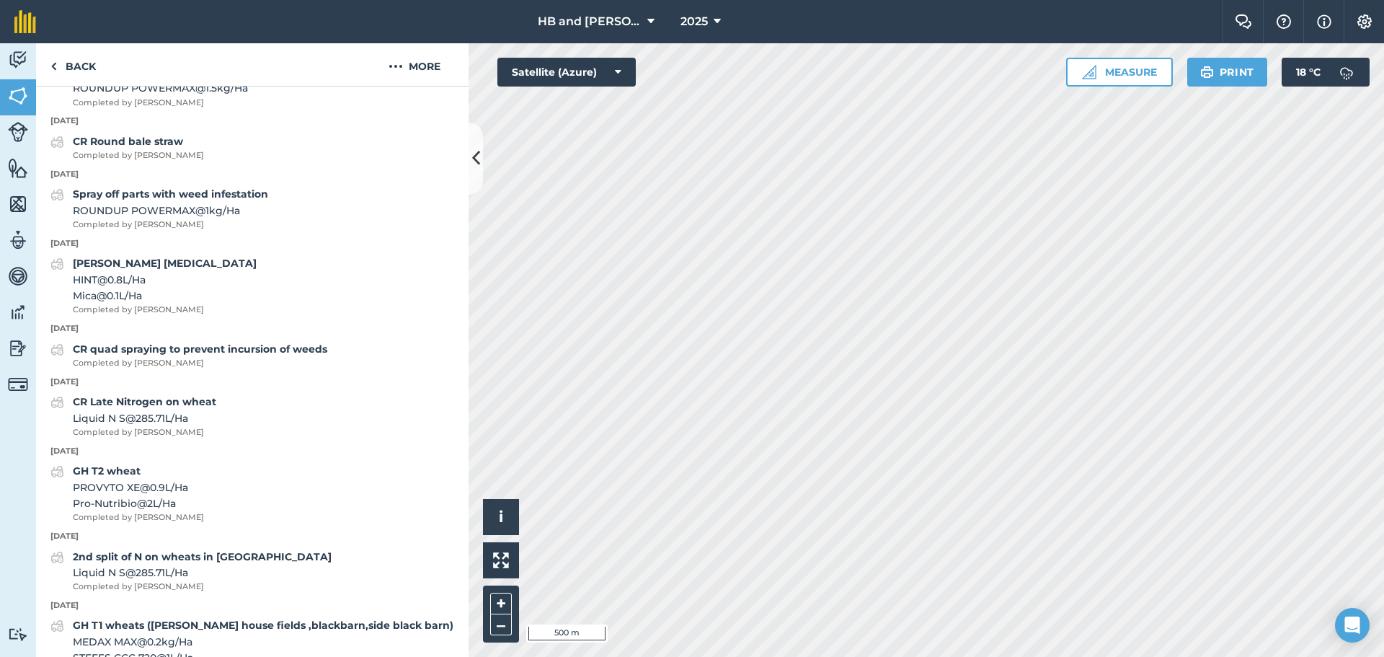
scroll to position [217, 0]
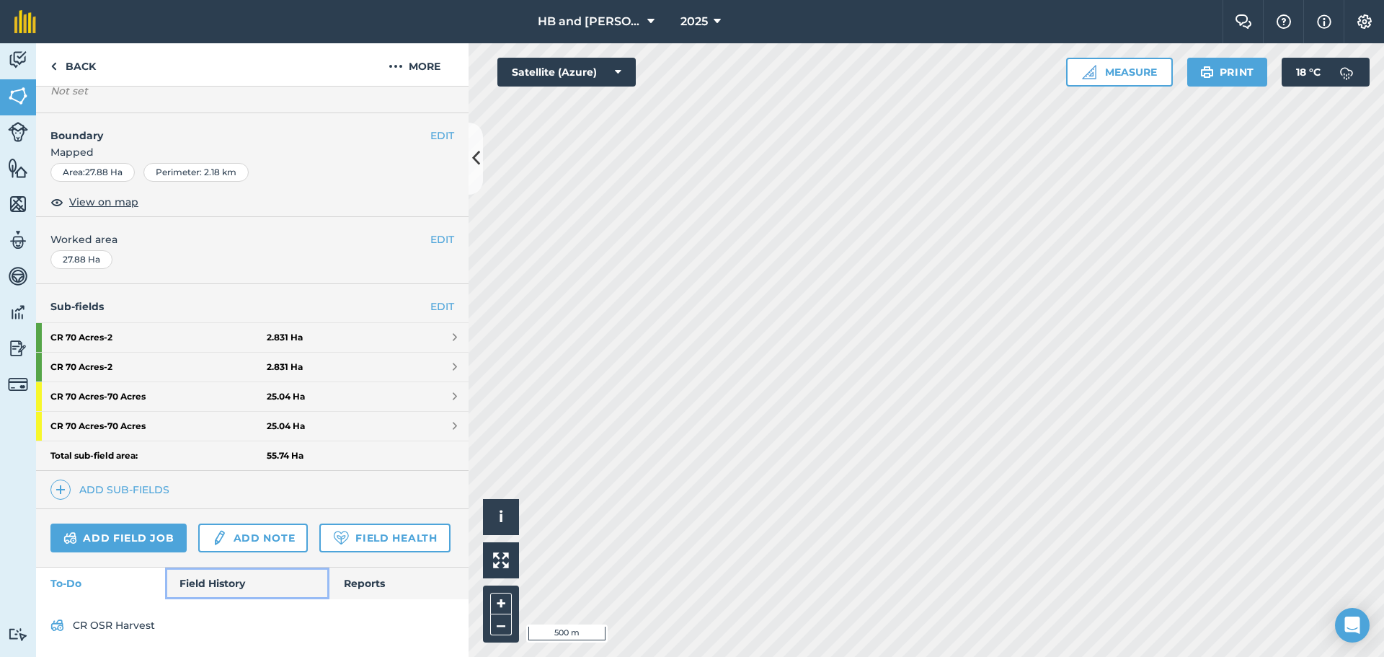
click at [221, 575] on link "Field History" at bounding box center [247, 583] width 164 height 32
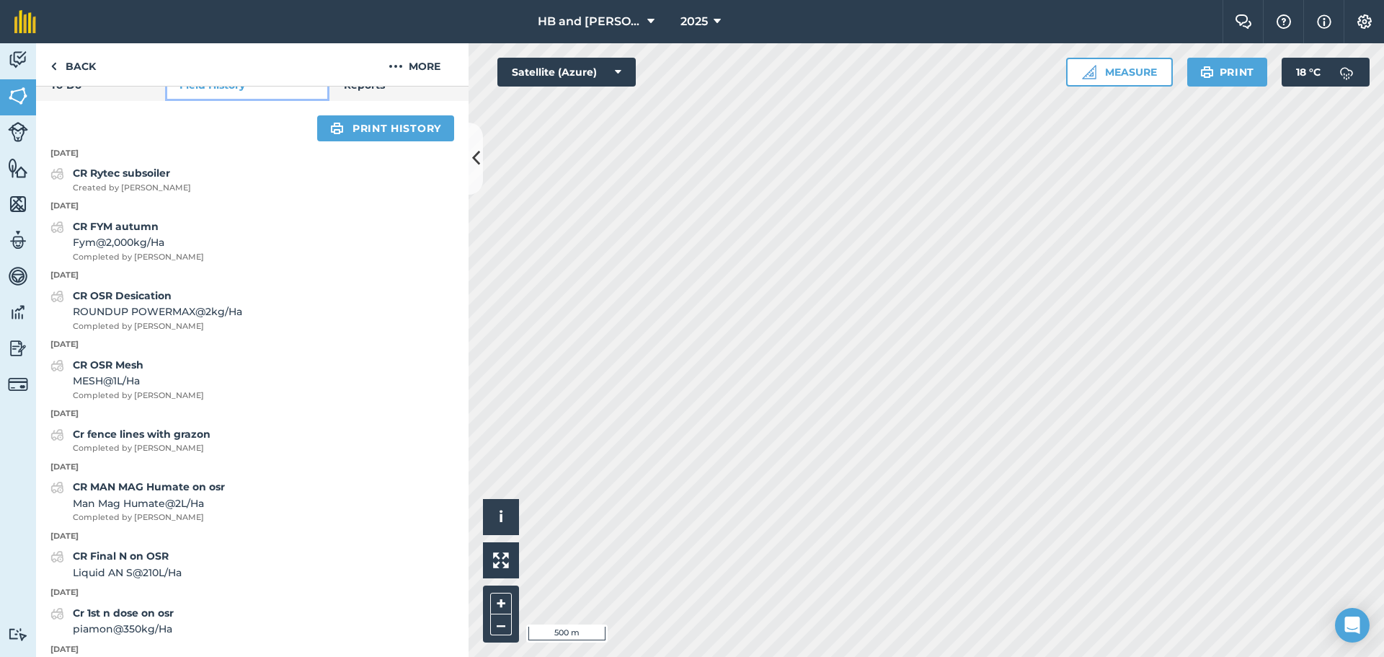
scroll to position [649, 0]
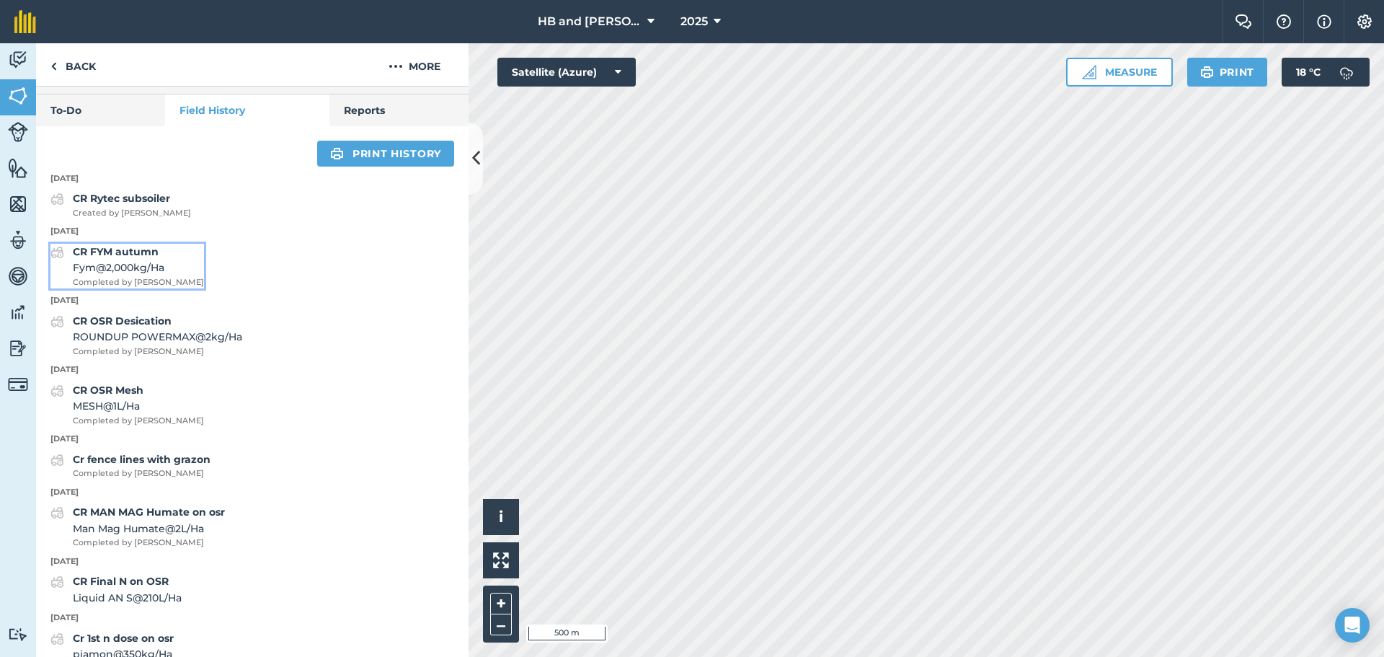
click at [130, 275] on span "Fym @ 2,000 kg / Ha" at bounding box center [138, 268] width 131 height 16
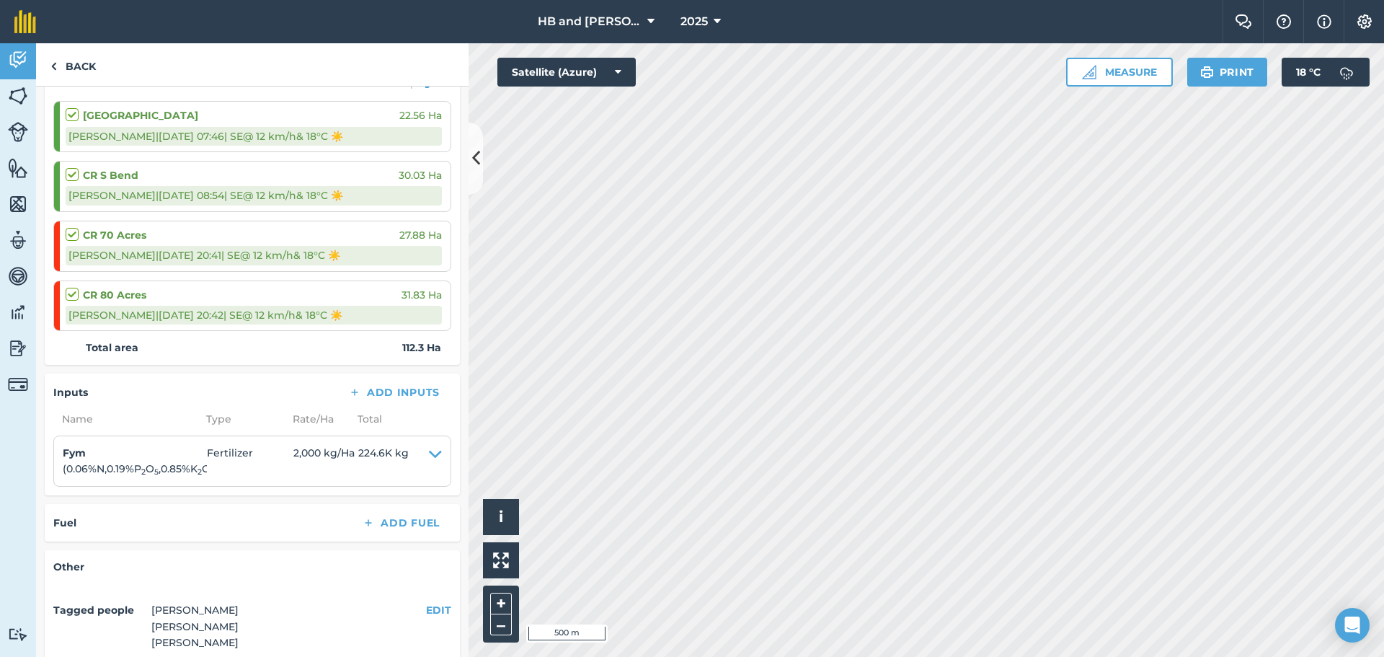
scroll to position [216, 0]
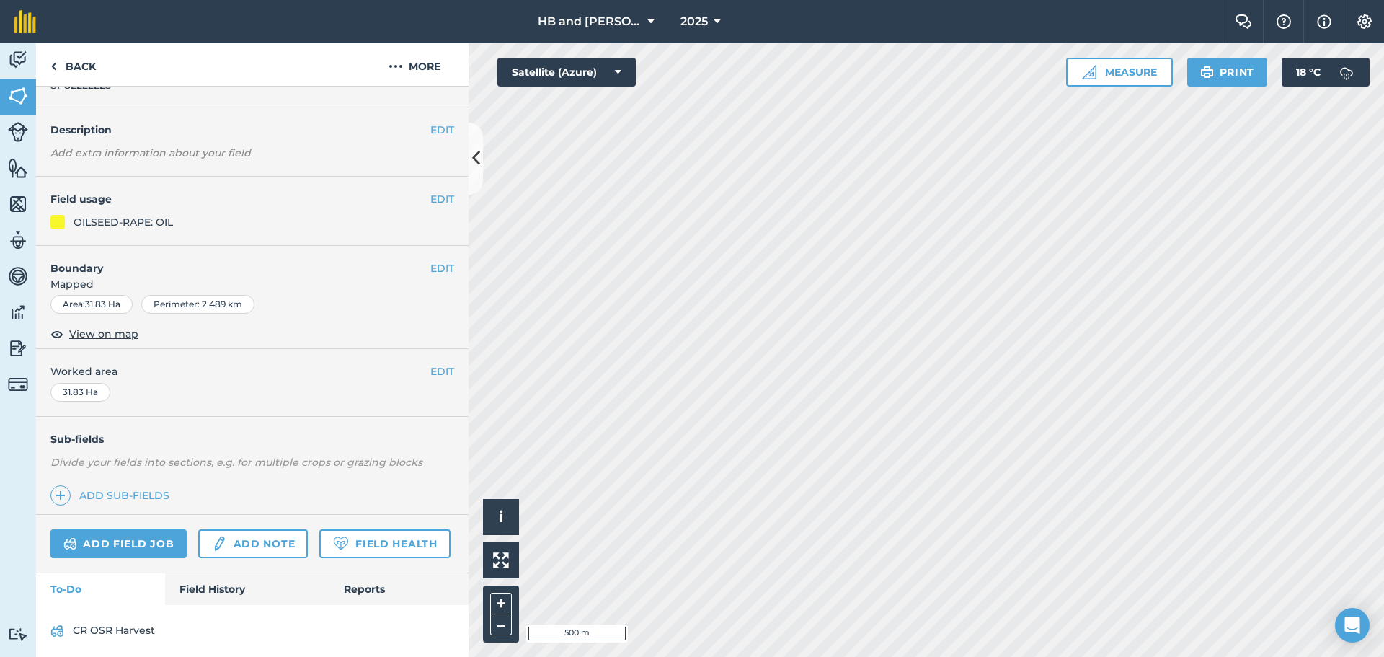
scroll to position [92, 0]
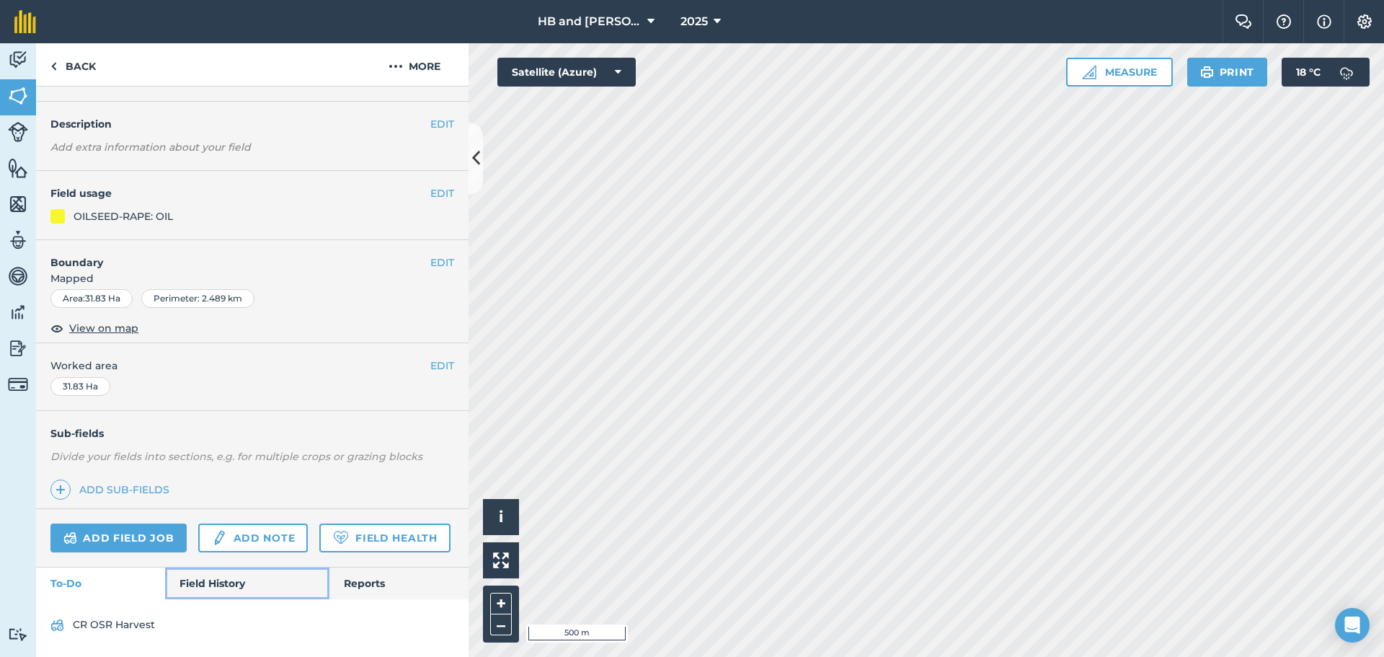
click at [226, 582] on link "Field History" at bounding box center [247, 583] width 164 height 32
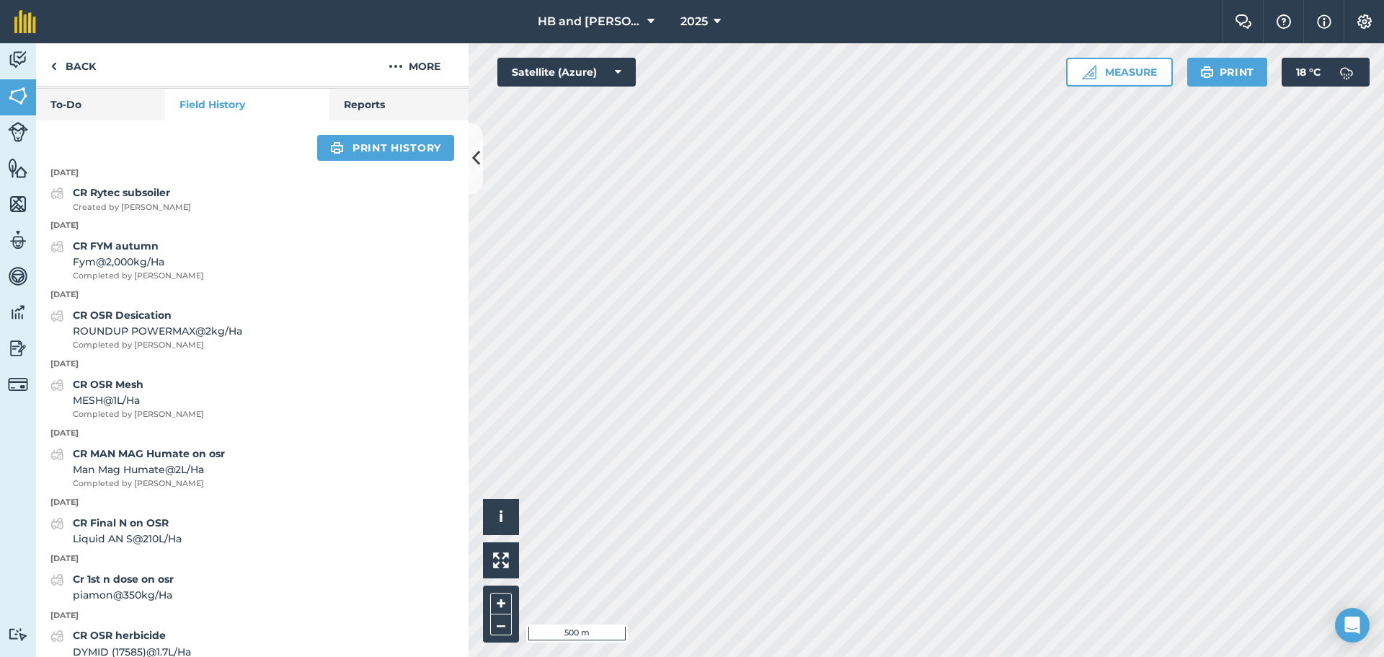
scroll to position [525, 0]
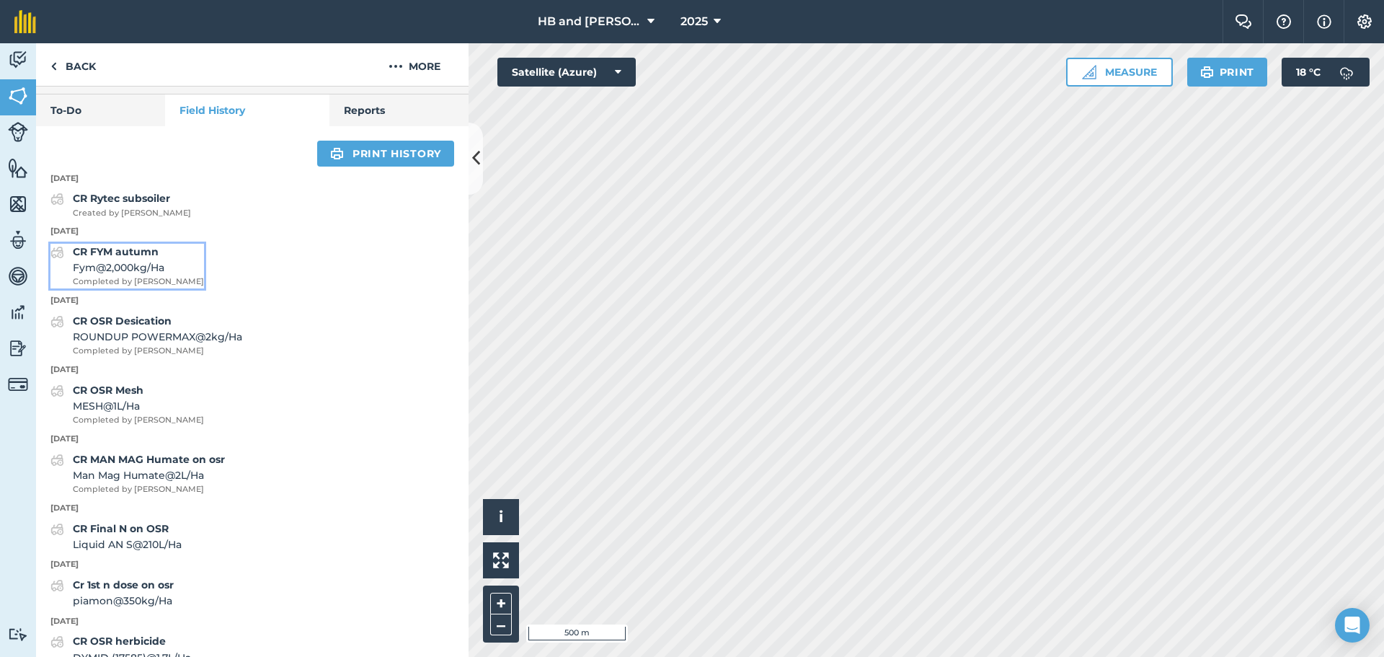
click at [138, 288] on div "CR FYM autumn Fym @ 2,000 kg / Ha Completed by [PERSON_NAME]" at bounding box center [138, 266] width 131 height 45
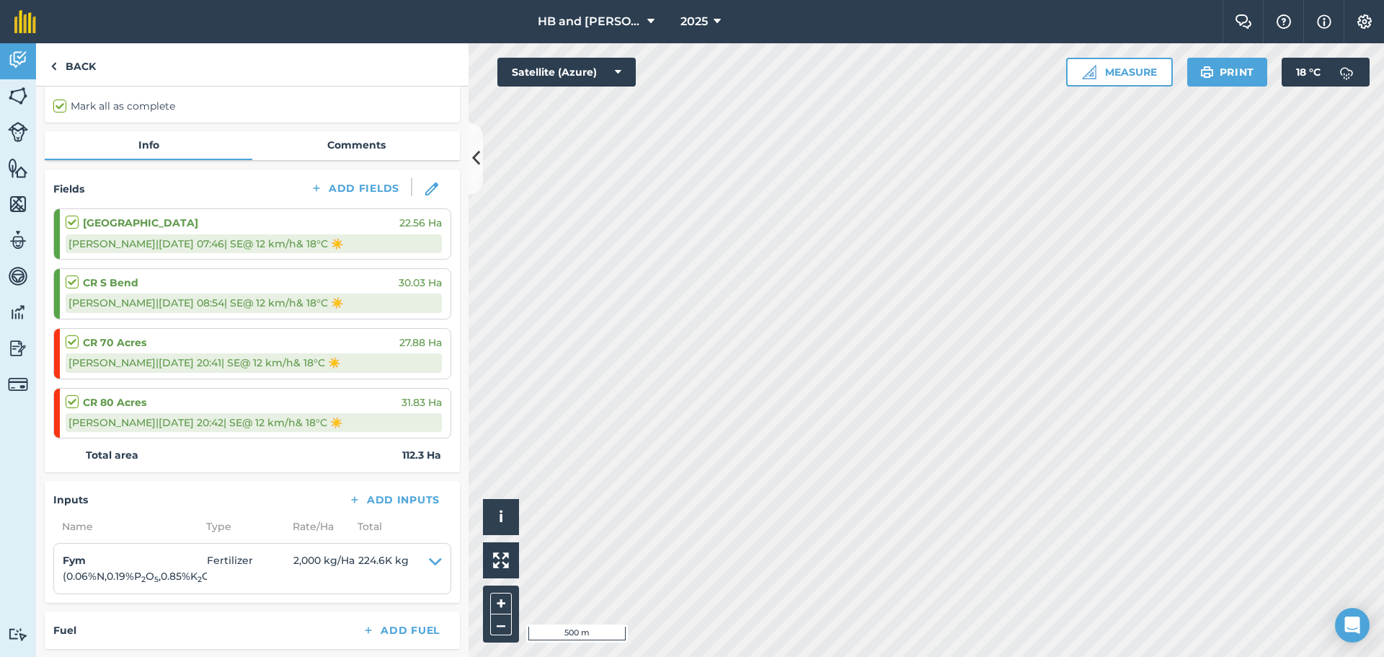
scroll to position [216, 0]
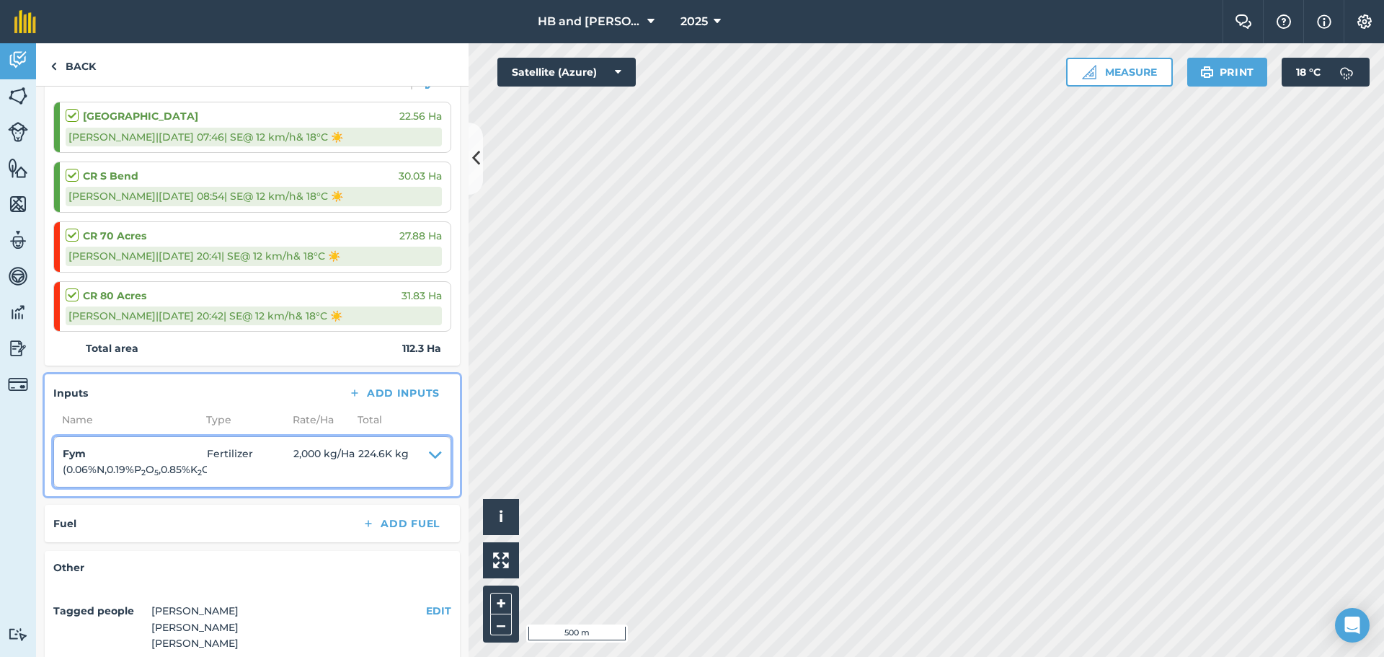
click at [429, 458] on icon at bounding box center [435, 461] width 13 height 32
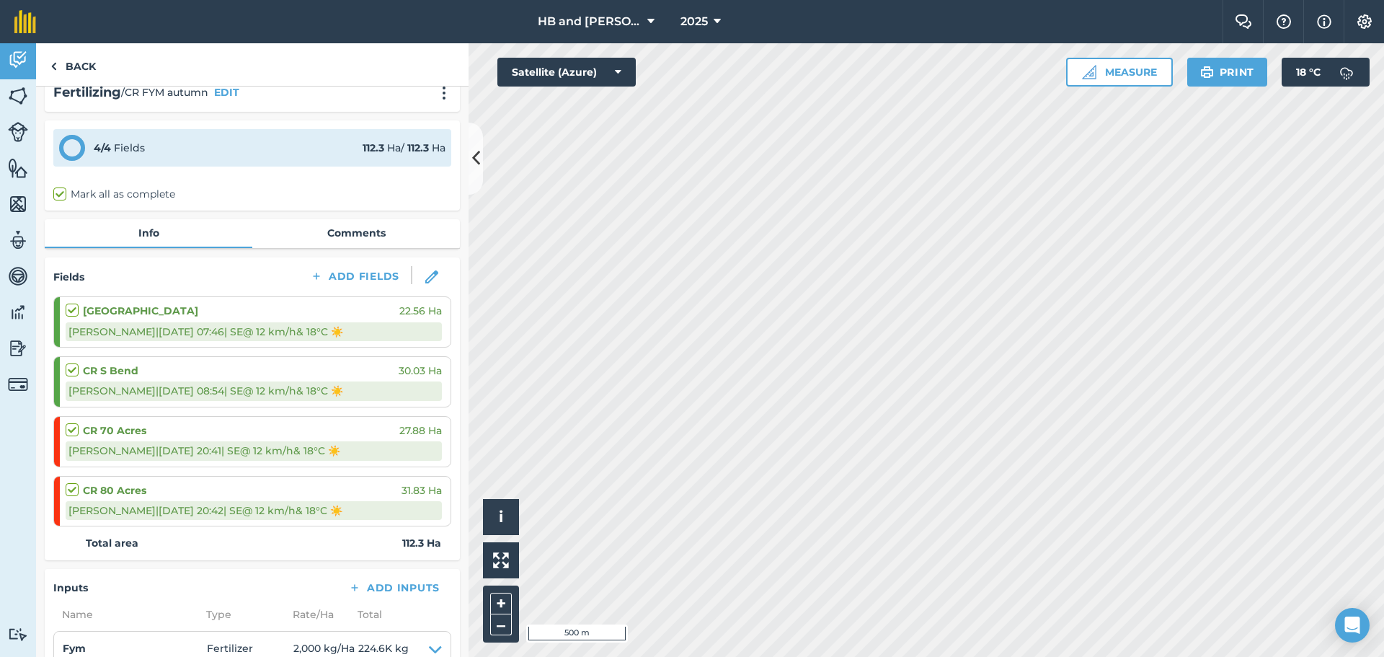
scroll to position [0, 0]
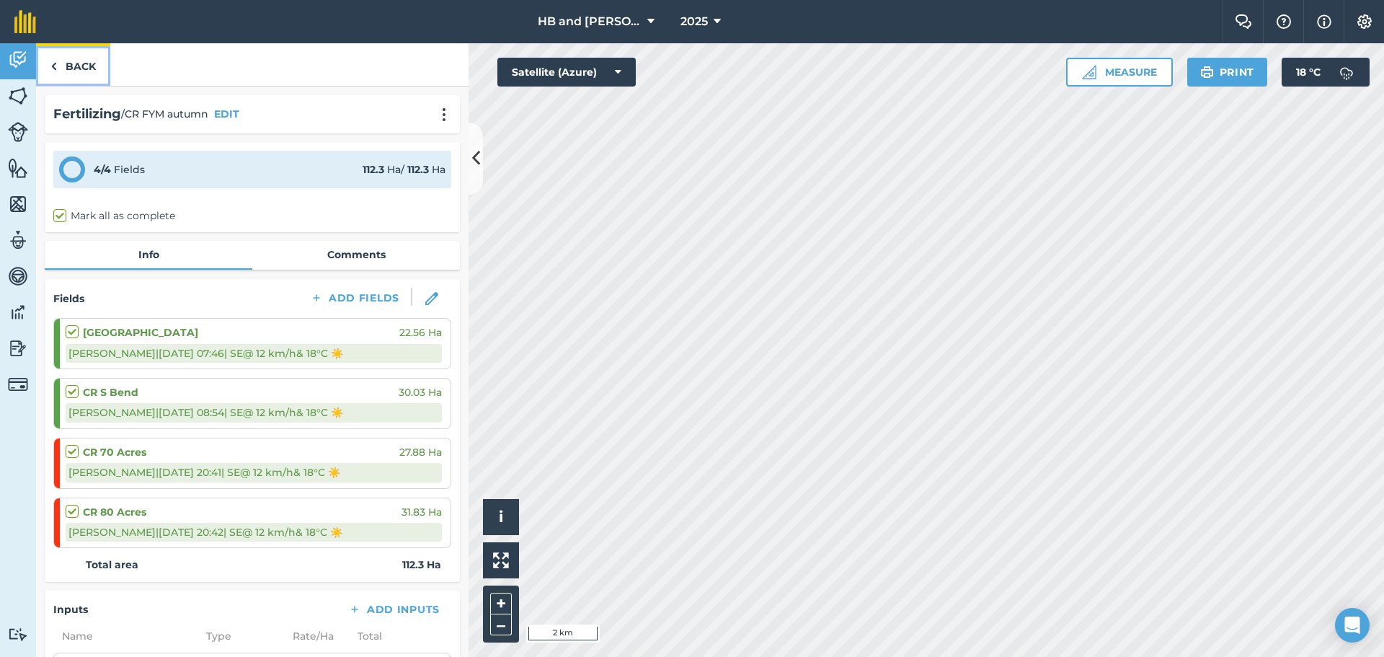
click at [75, 69] on link "Back" at bounding box center [73, 64] width 74 height 43
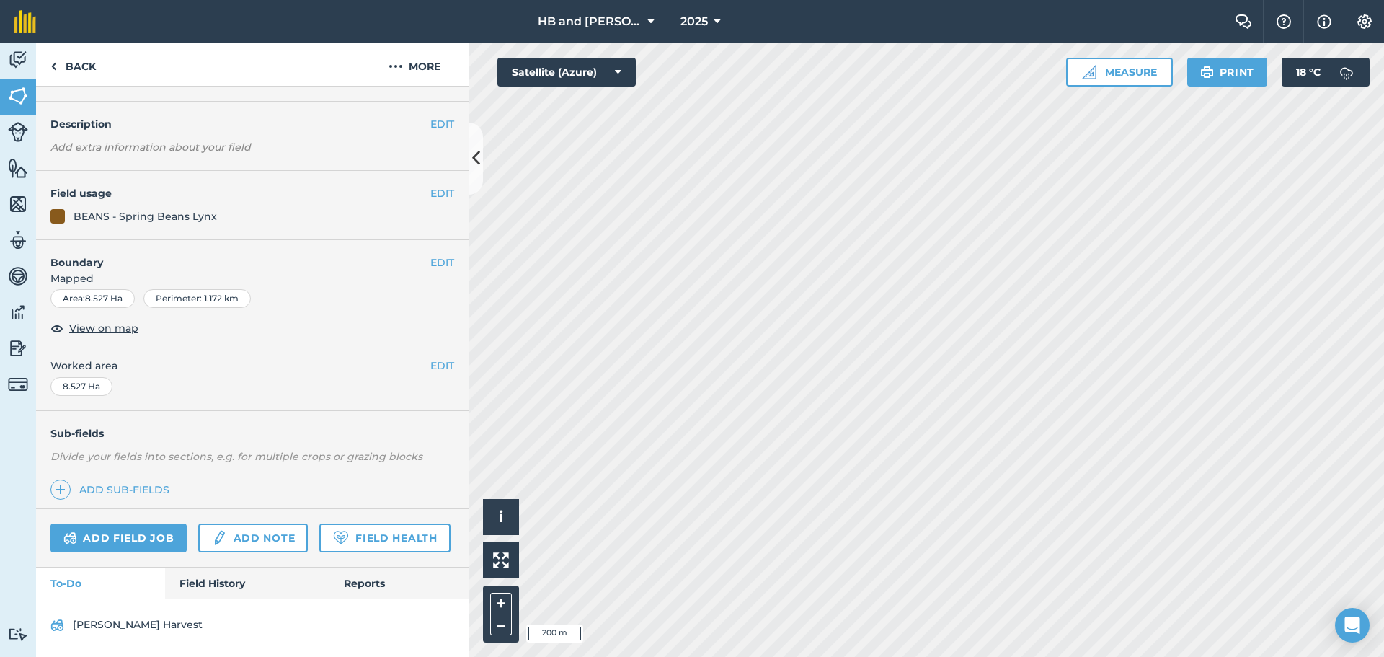
scroll to position [92, 0]
click at [203, 587] on link "Field History" at bounding box center [247, 583] width 164 height 32
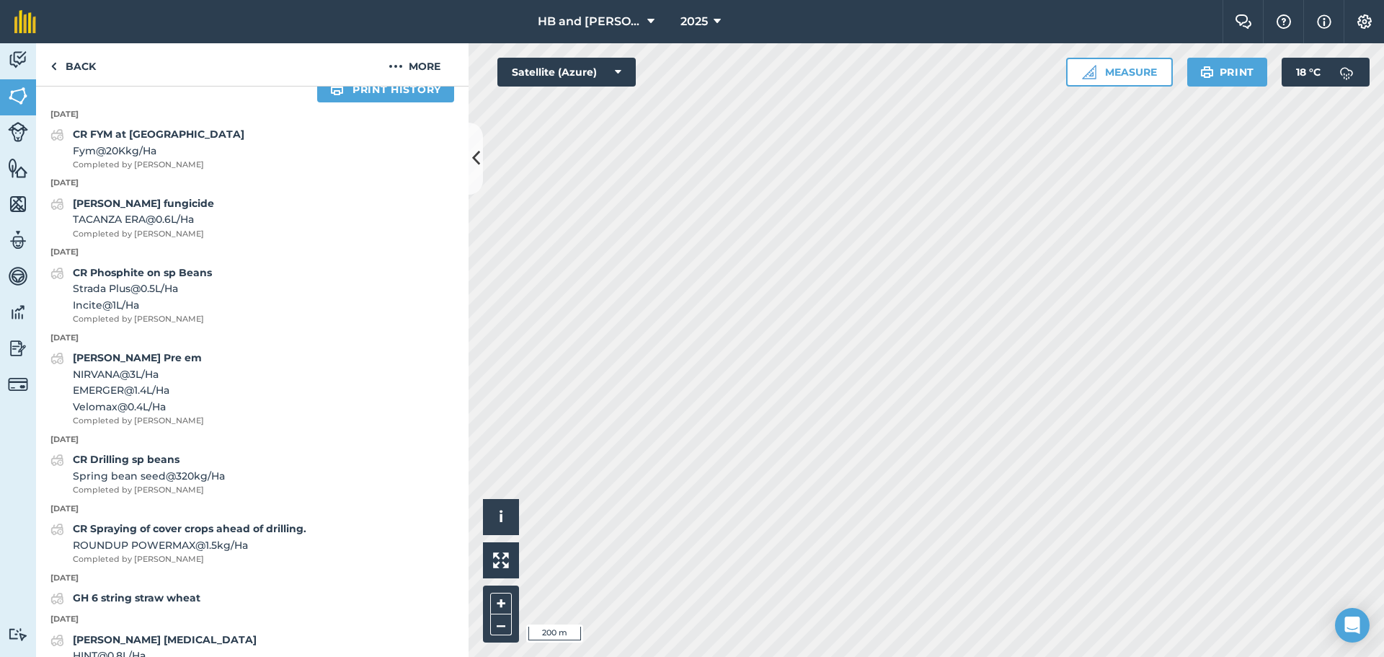
scroll to position [597, 0]
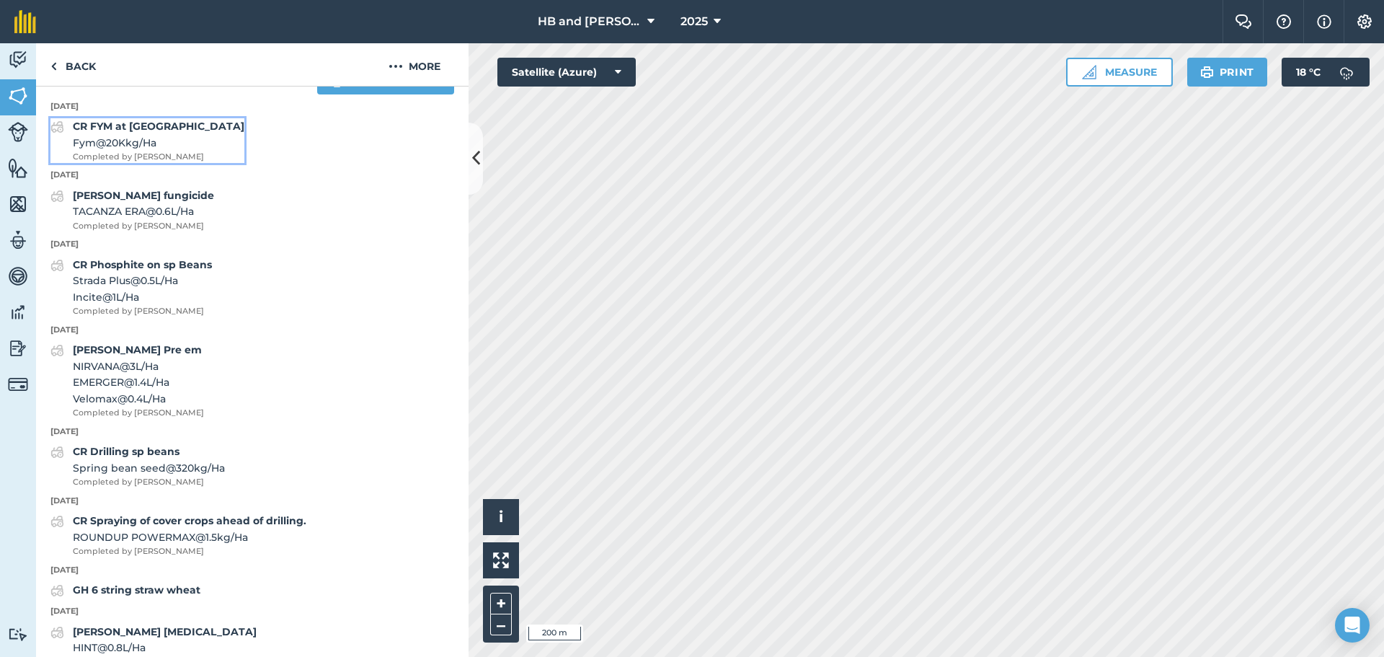
click at [120, 151] on span "Fym @ 20K kg / Ha" at bounding box center [159, 143] width 172 height 16
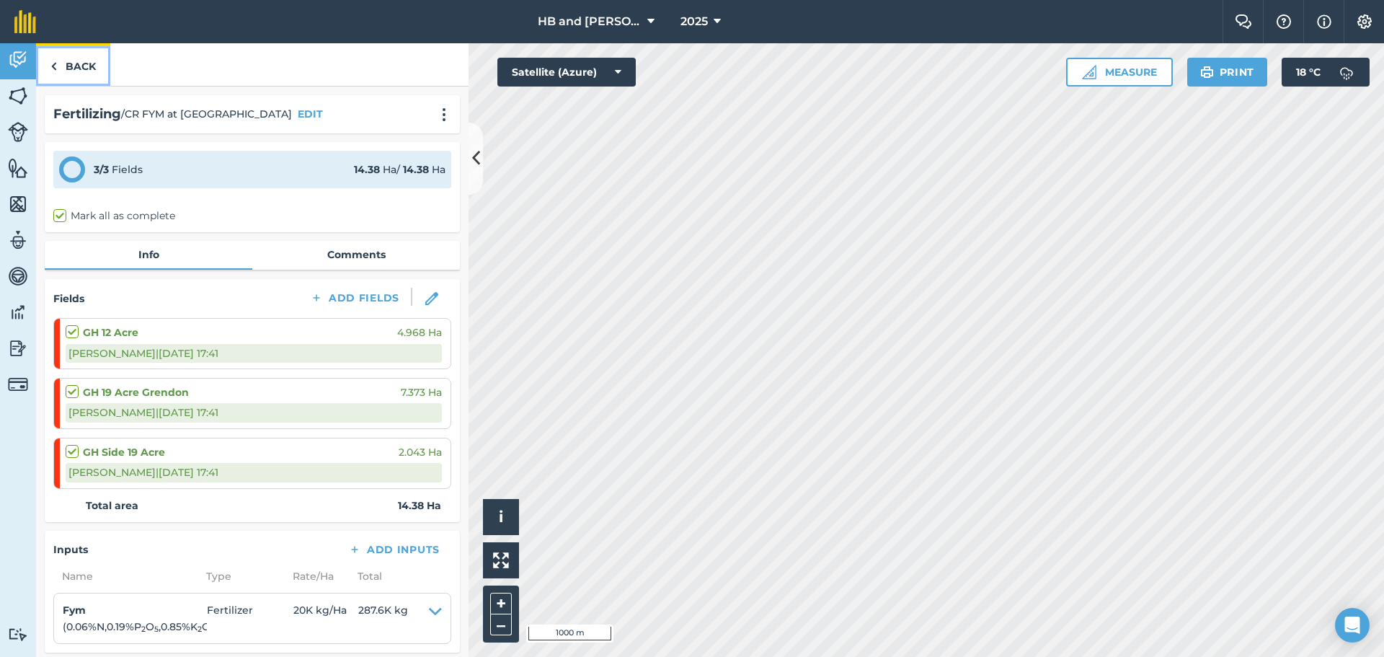
click at [68, 68] on link "Back" at bounding box center [73, 64] width 74 height 43
